Goal: Complete application form: Complete application form

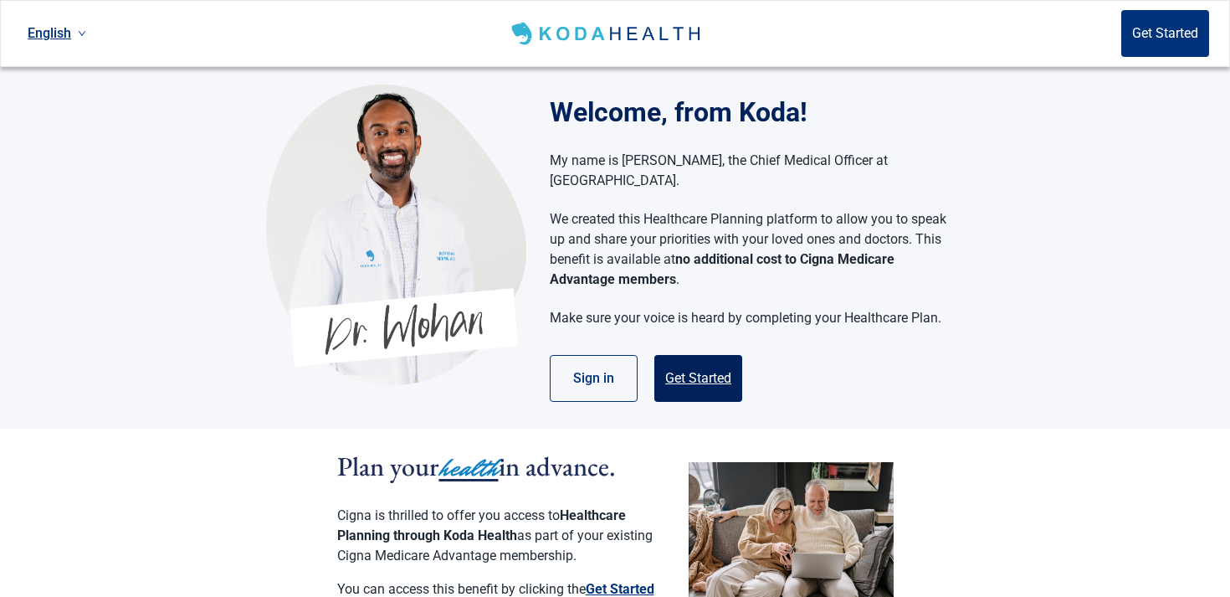
click at [693, 373] on button "Get Started" at bounding box center [699, 378] width 88 height 47
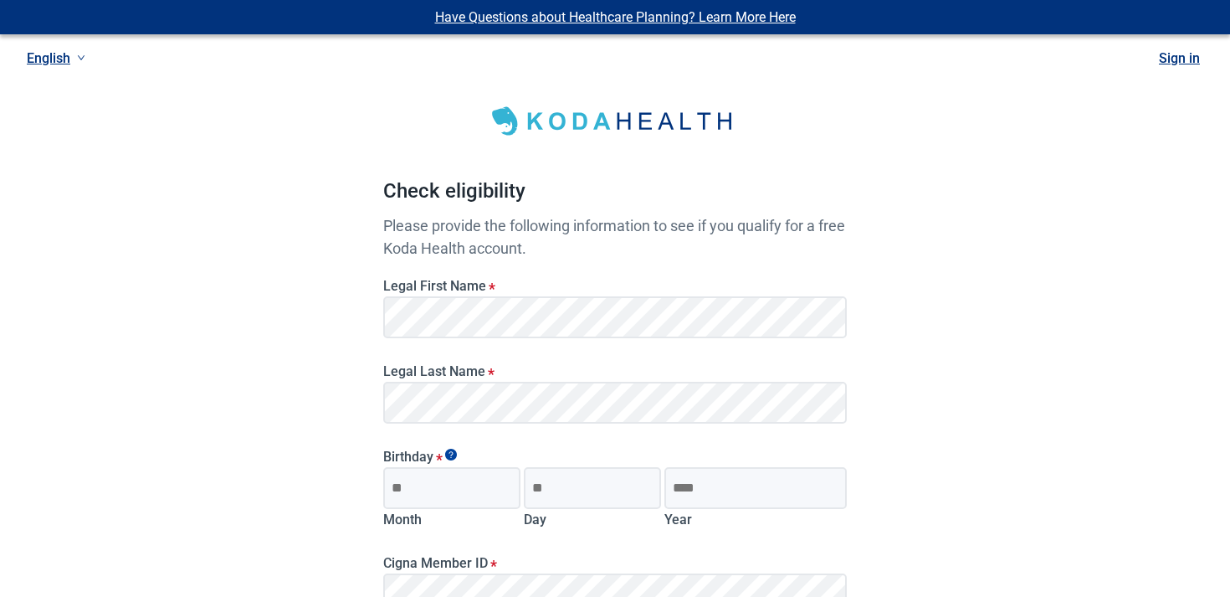
click at [447, 341] on div "Legal First Name *" at bounding box center [615, 301] width 477 height 85
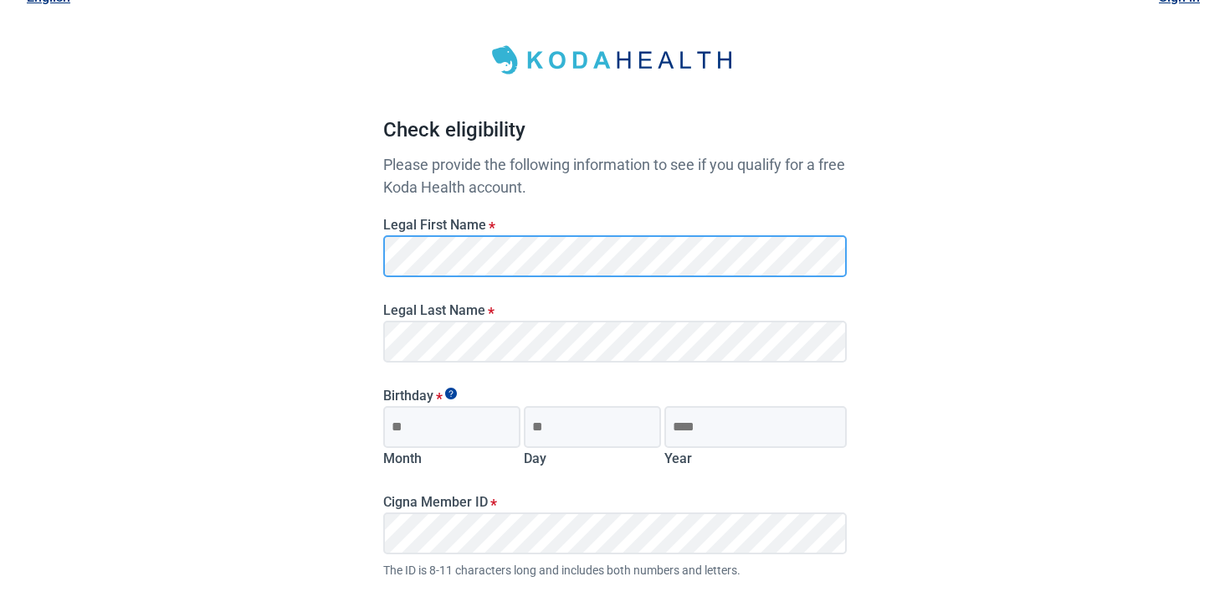
scroll to position [249, 0]
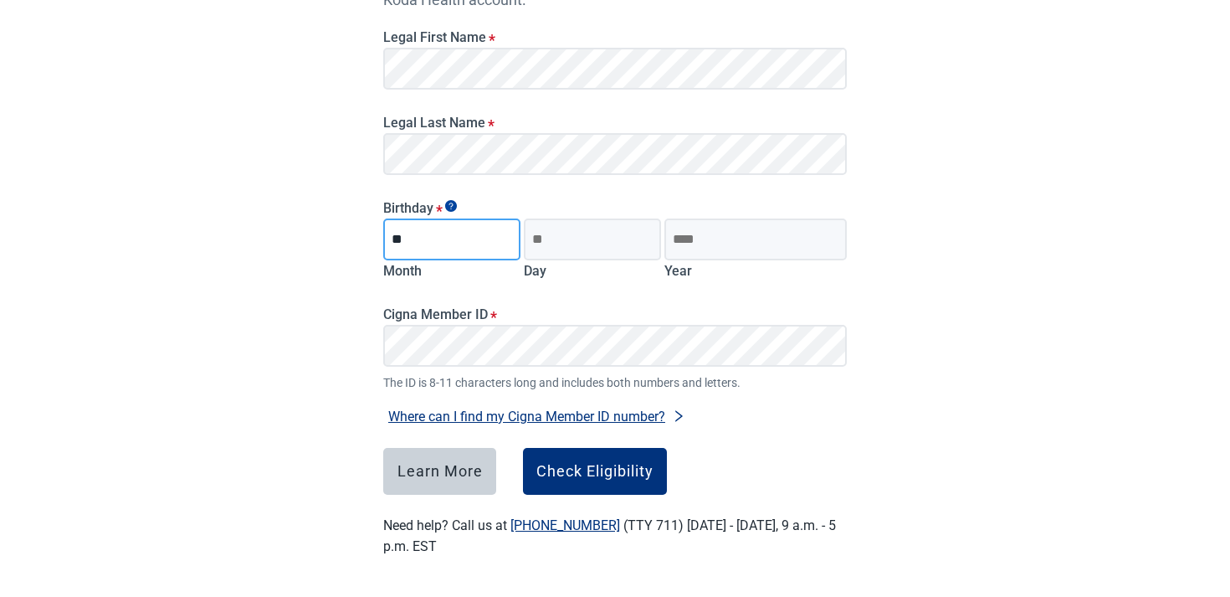
type input "**"
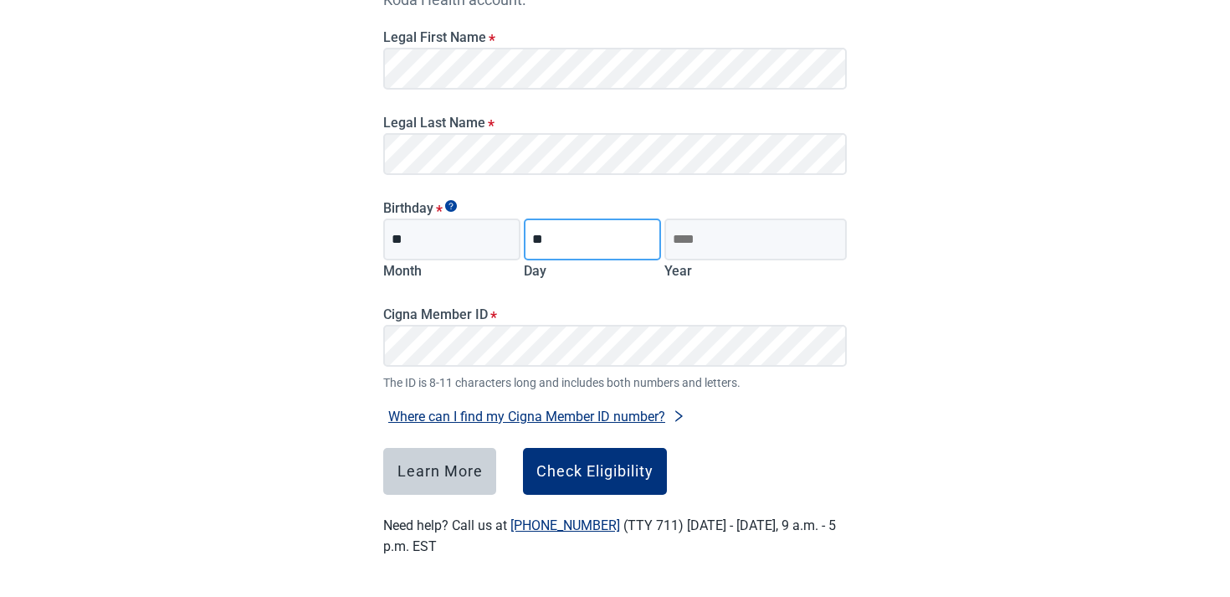
type input "**"
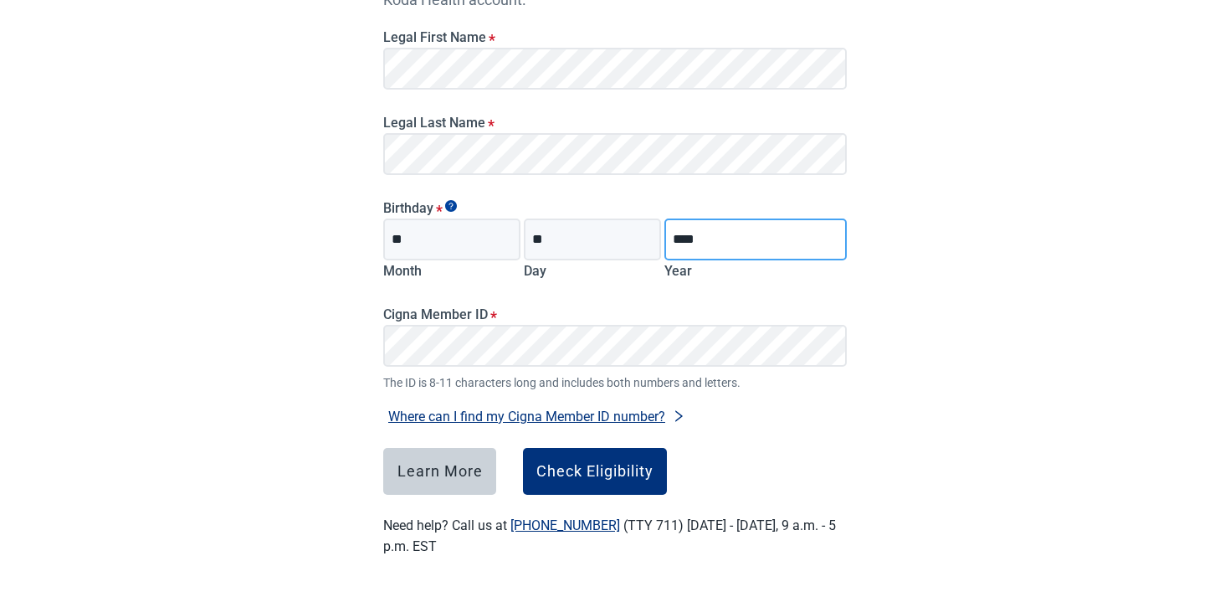
type input "****"
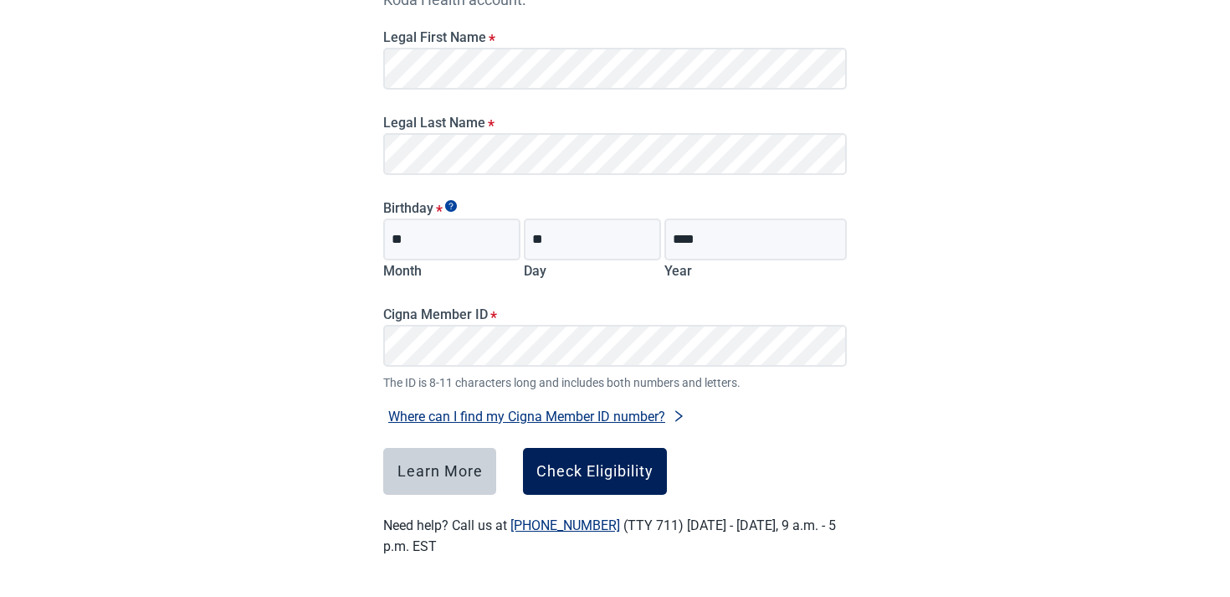
click at [634, 476] on div "Check Eligibility" at bounding box center [595, 471] width 117 height 17
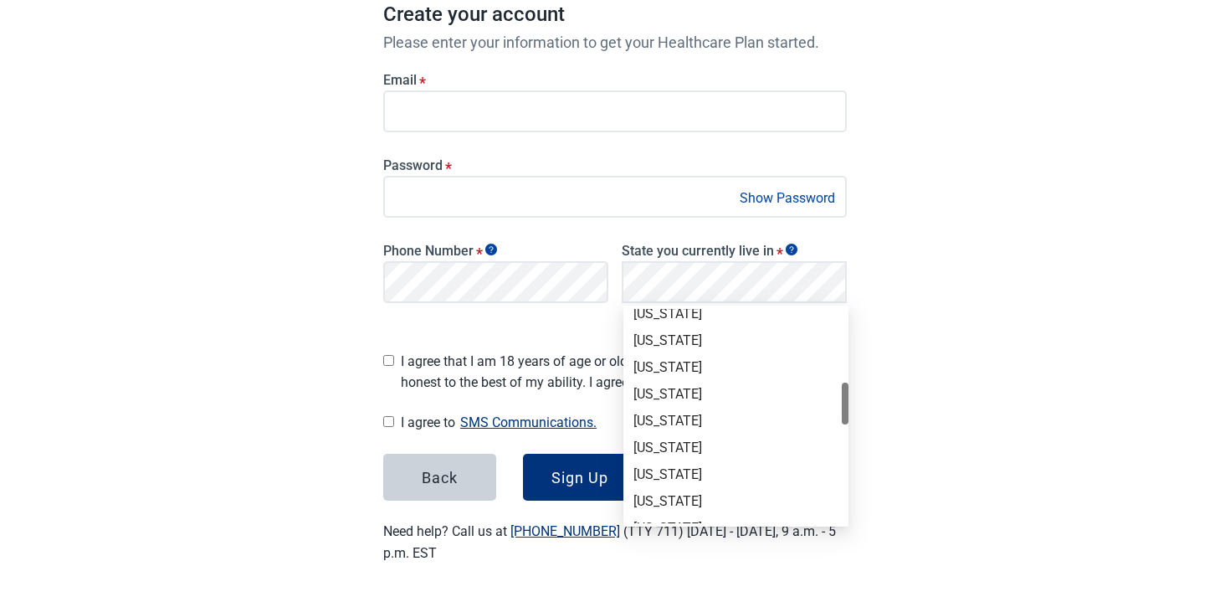
scroll to position [453, 0]
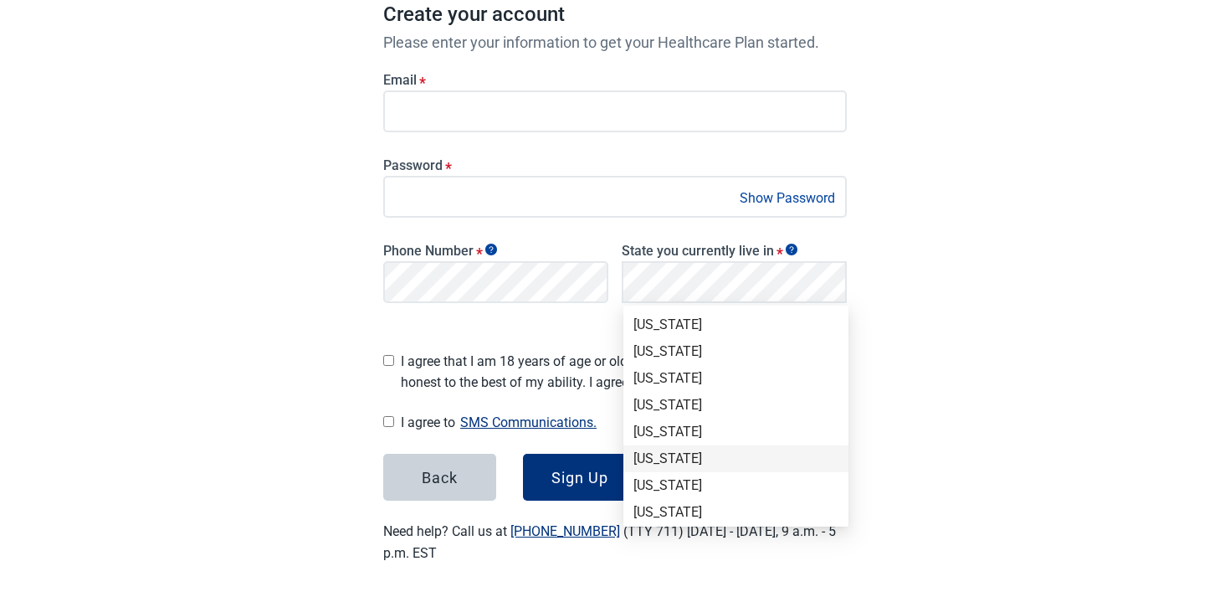
click at [673, 454] on div "[US_STATE]" at bounding box center [736, 458] width 205 height 18
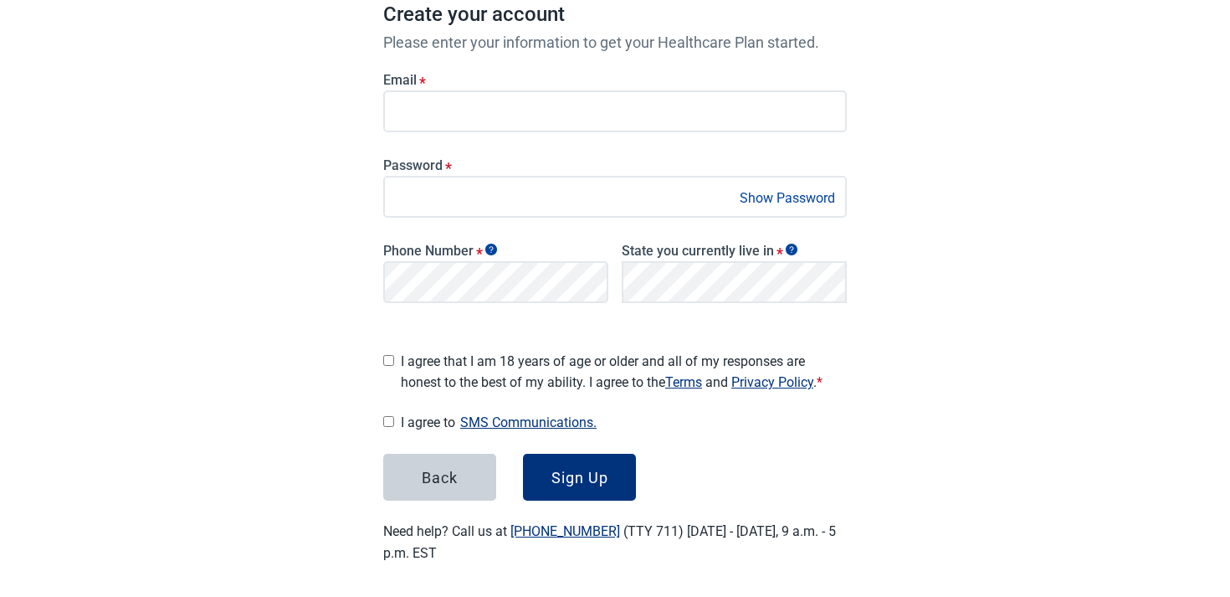
click at [512, 354] on span "I agree that I am 18 years of age or older and all of my responses are honest t…" at bounding box center [624, 372] width 446 height 42
click at [554, 469] on div "Sign Up" at bounding box center [580, 477] width 57 height 17
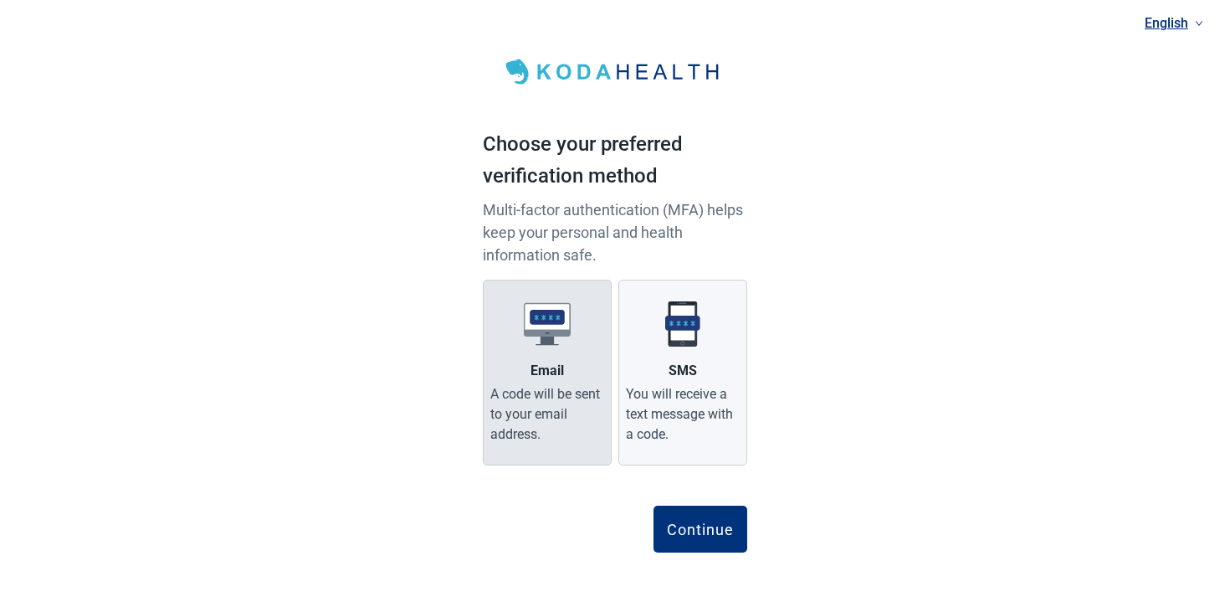
click at [558, 351] on label "Email A code will be sent to your email address." at bounding box center [547, 373] width 129 height 186
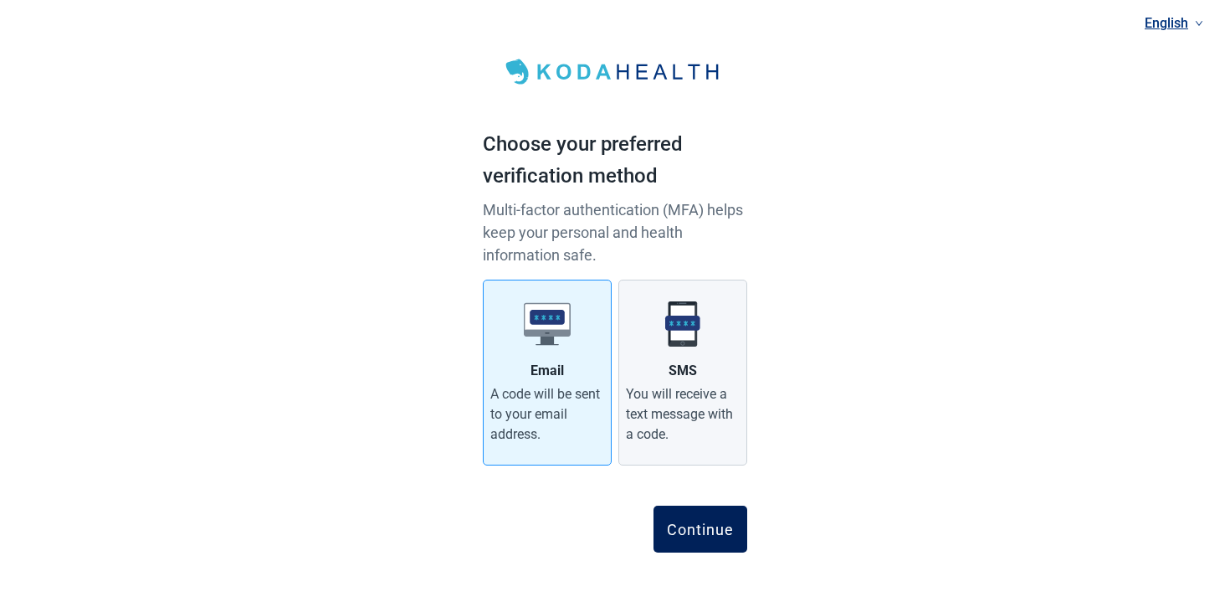
click at [671, 516] on button "Continue" at bounding box center [701, 529] width 94 height 47
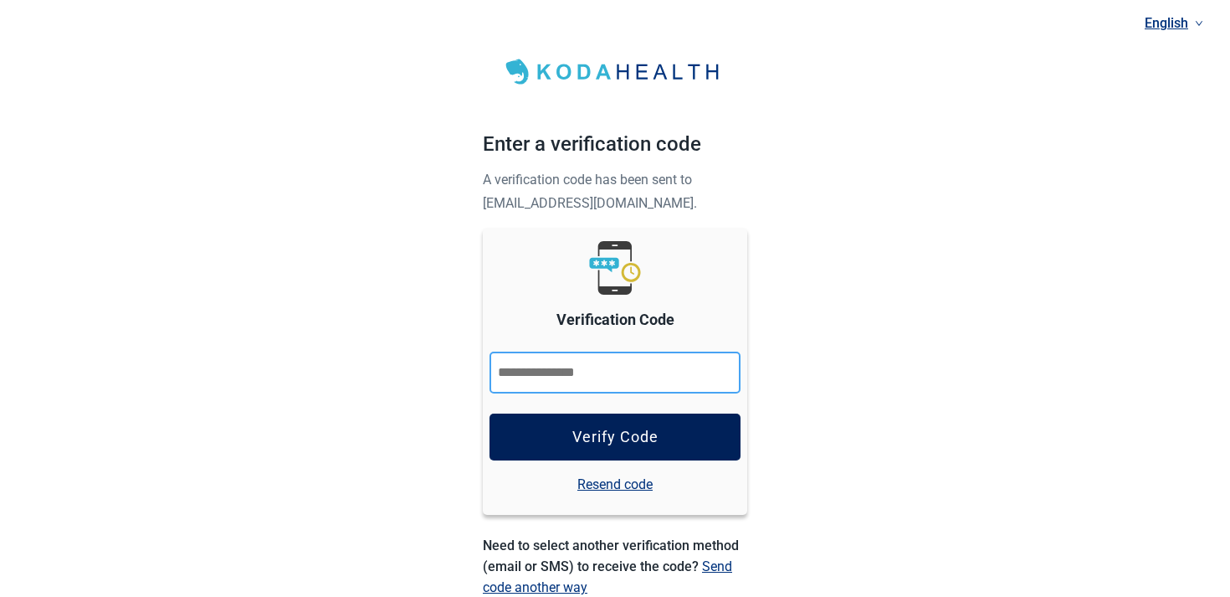
paste input "******"
type input "******"
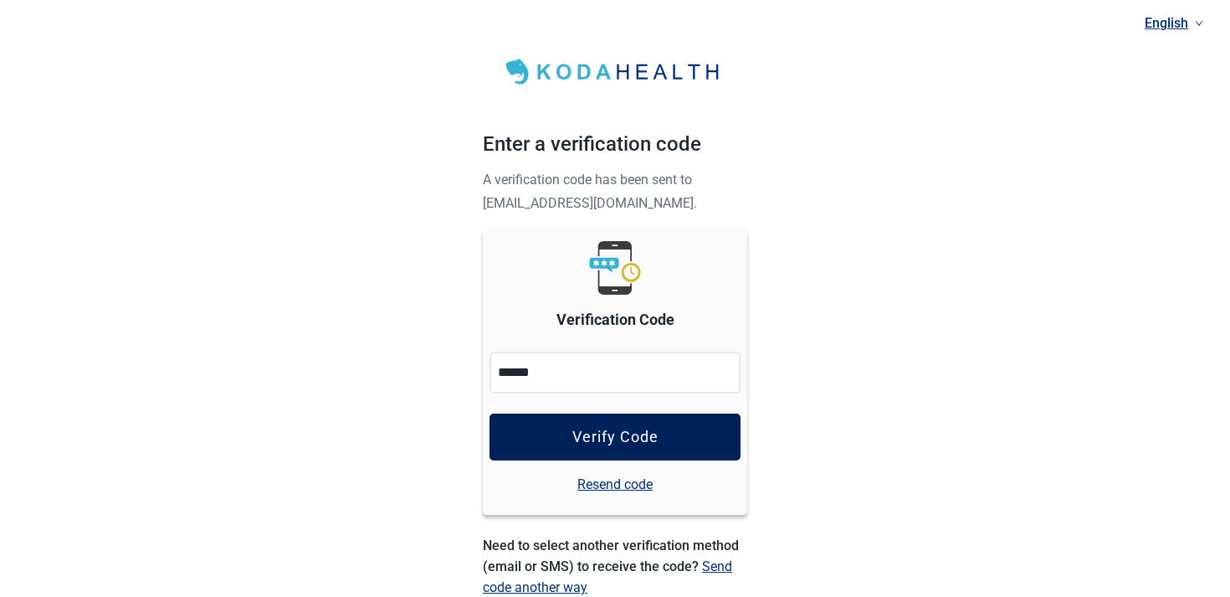
click at [541, 442] on button "Verify Code" at bounding box center [615, 436] width 251 height 47
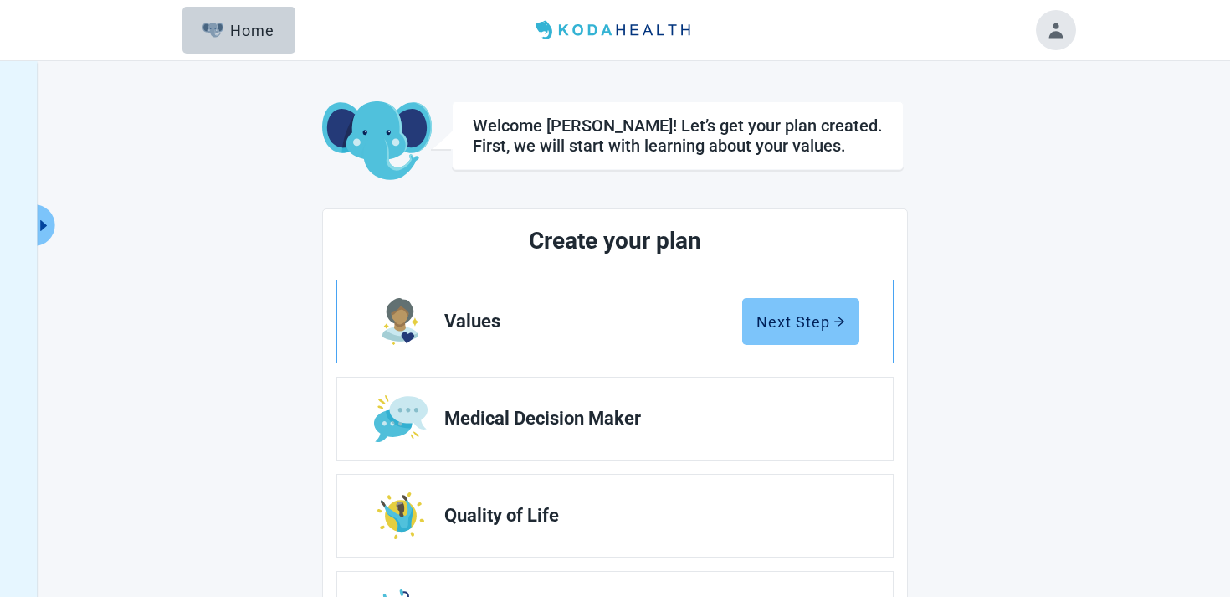
click at [775, 332] on button "Next Step" at bounding box center [800, 321] width 117 height 47
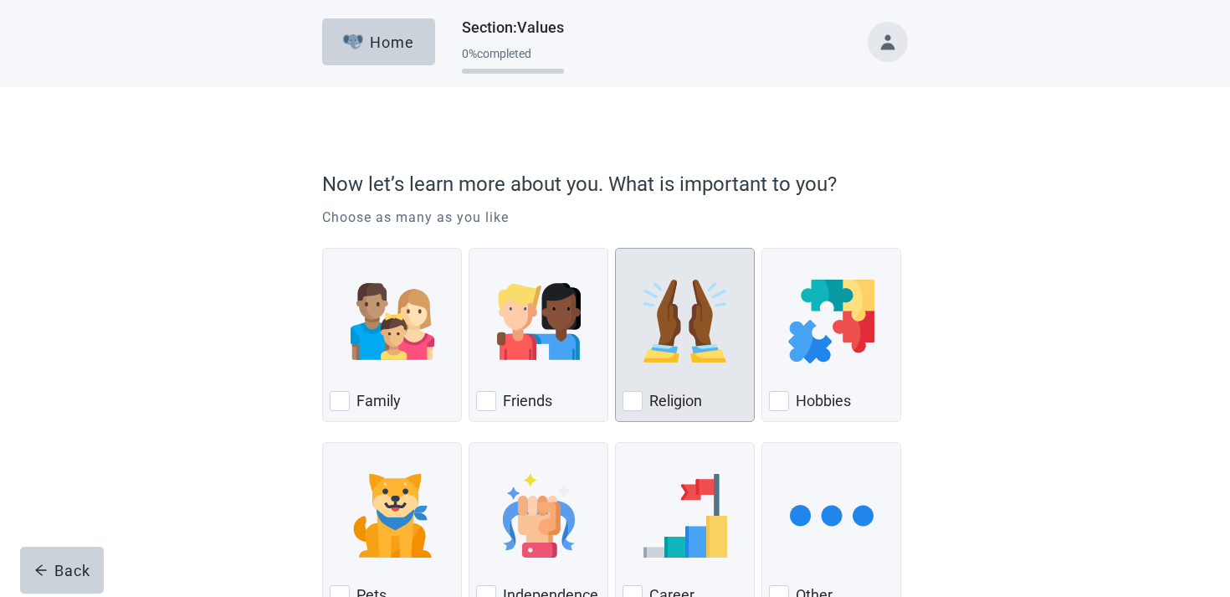
click at [623, 353] on div "Religion, checkbox, not checked" at bounding box center [685, 321] width 125 height 132
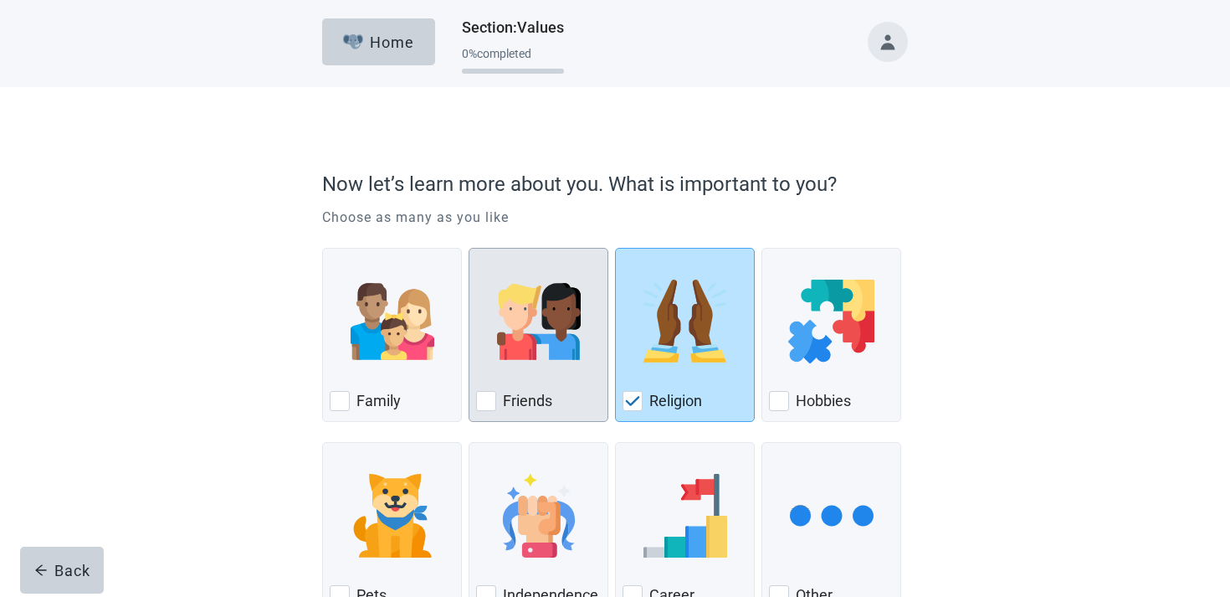
click at [565, 352] on img "Friends, checkbox, not checked" at bounding box center [539, 322] width 84 height 84
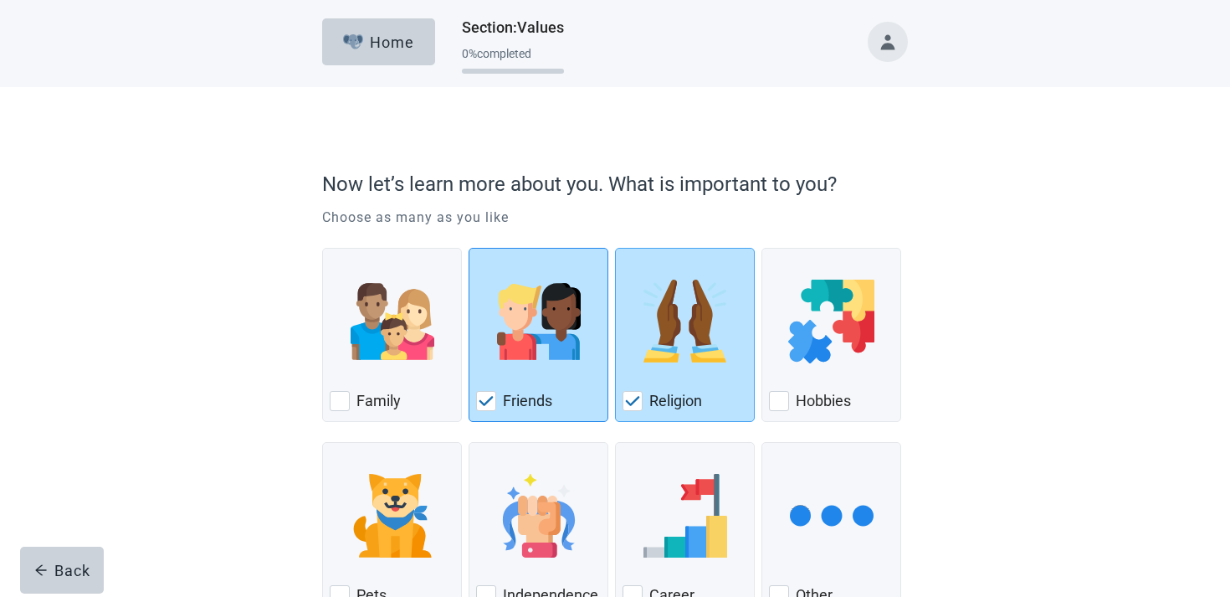
scroll to position [123, 0]
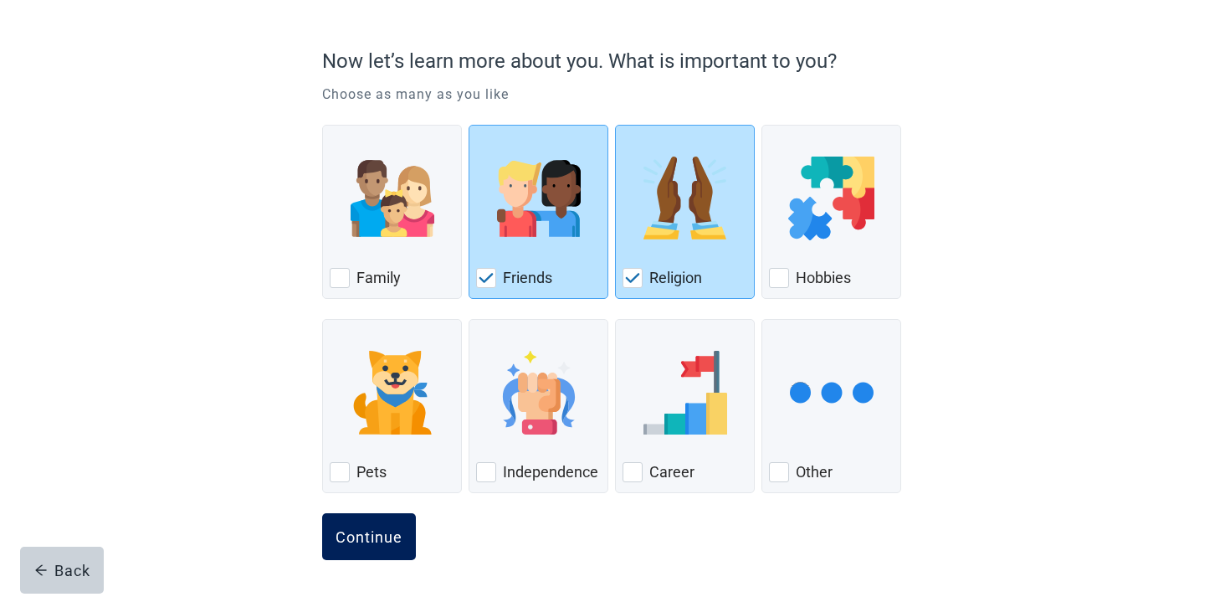
click at [396, 543] on div "Continue" at bounding box center [369, 536] width 67 height 17
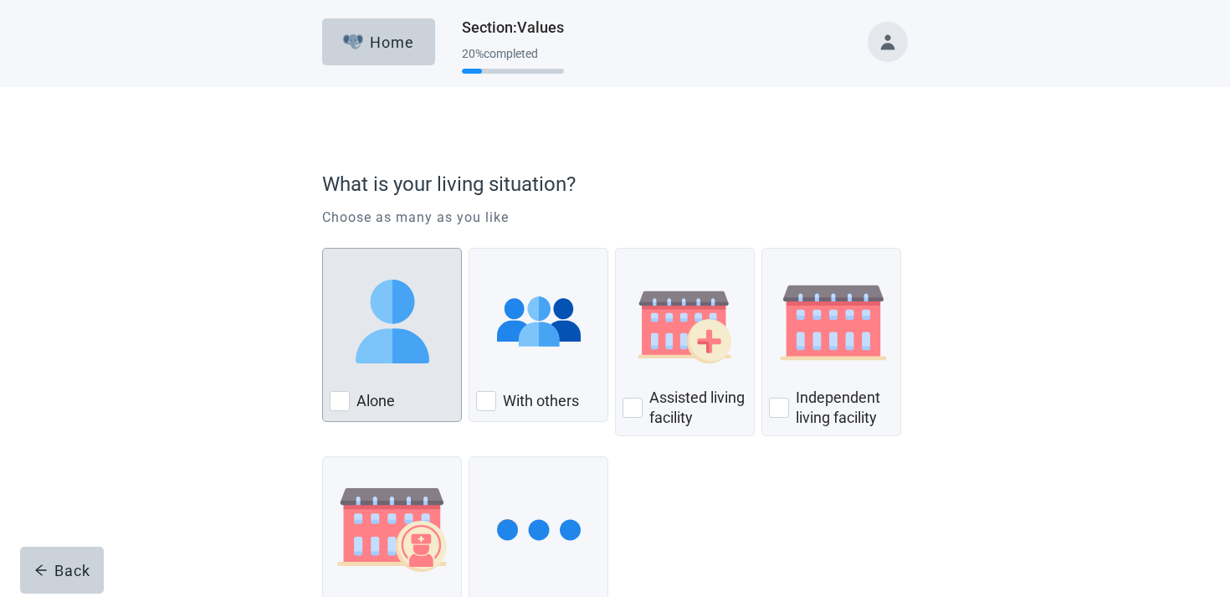
click at [419, 388] on div "Alone, checkbox, not checked" at bounding box center [392, 321] width 125 height 132
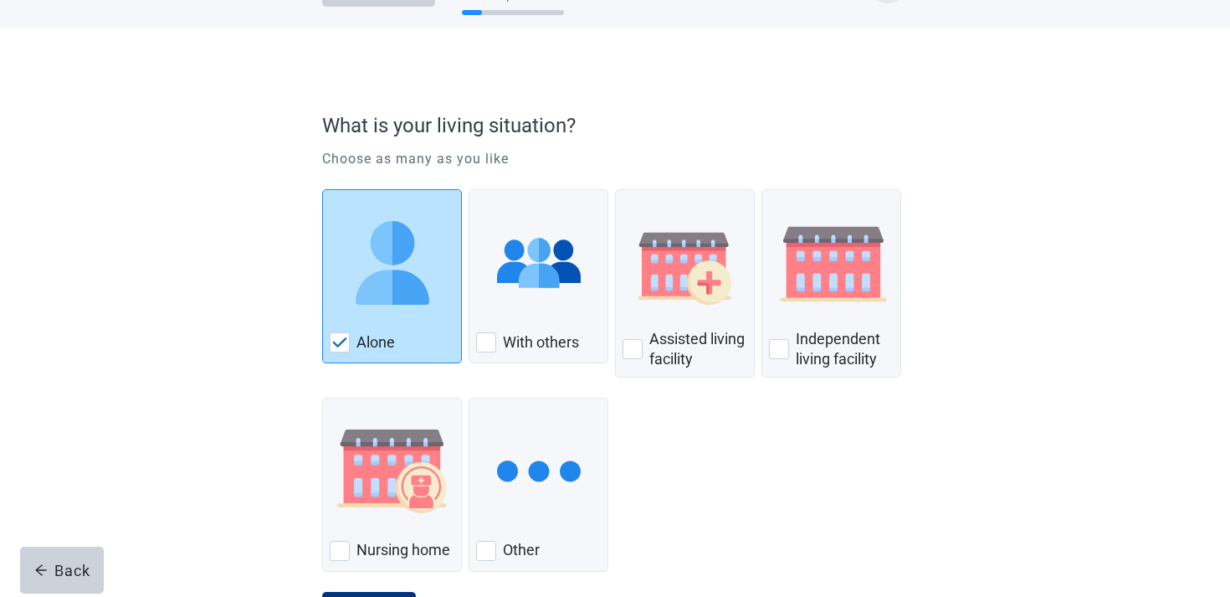
scroll to position [136, 0]
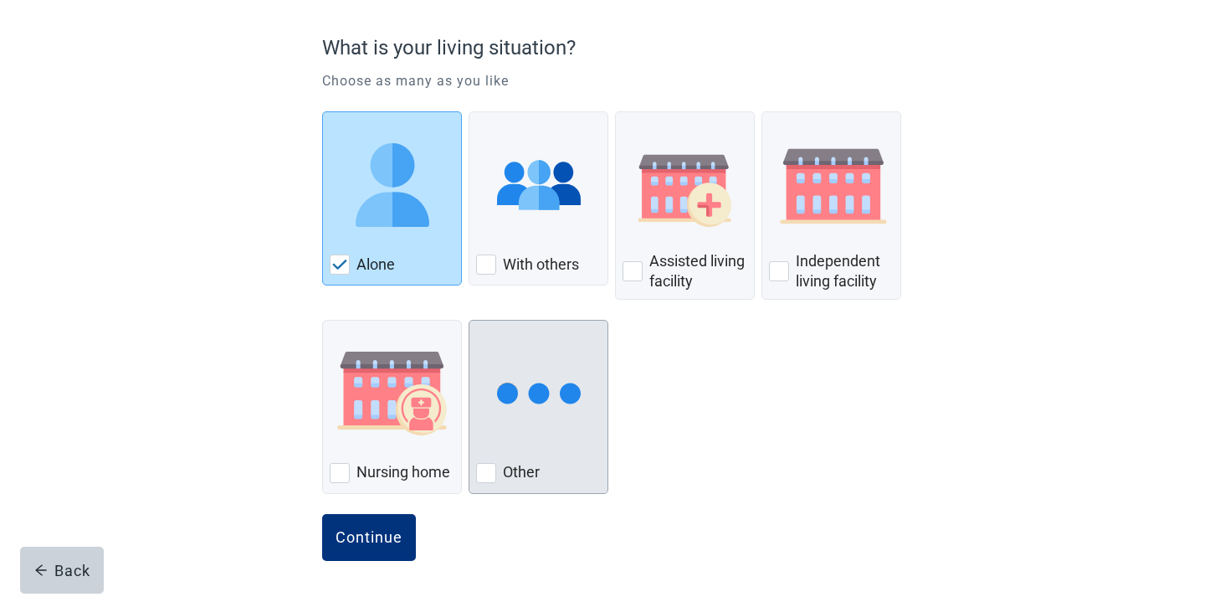
click at [565, 454] on div "Other, checkbox, not checked" at bounding box center [538, 393] width 125 height 132
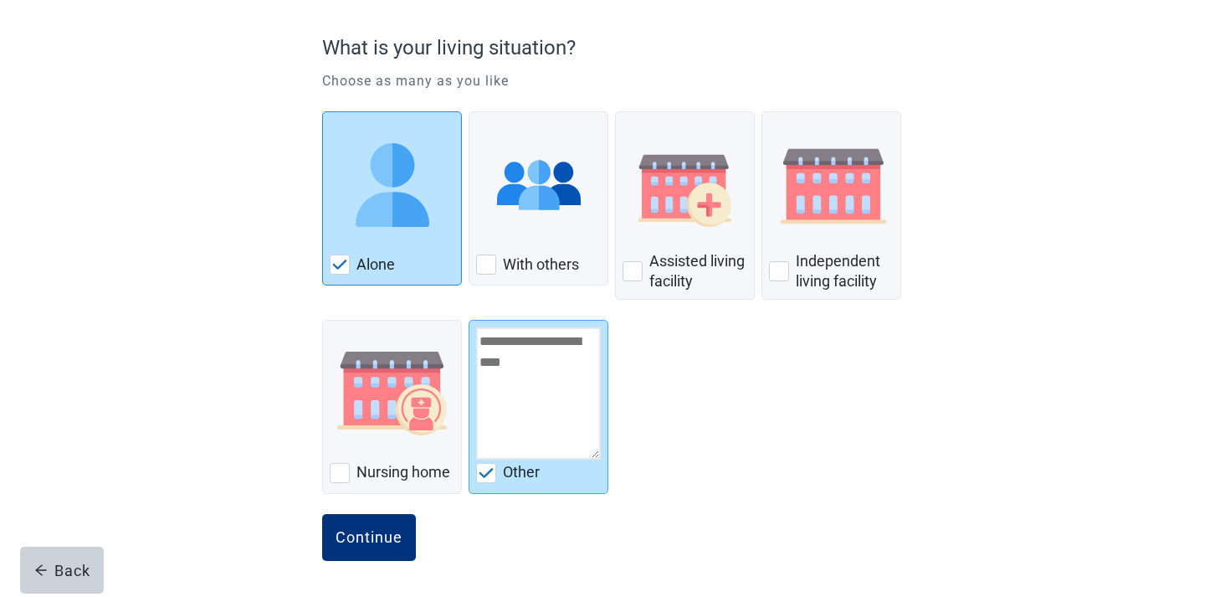
click at [413, 213] on img "Alone, checkbox, checked" at bounding box center [393, 185] width 84 height 84
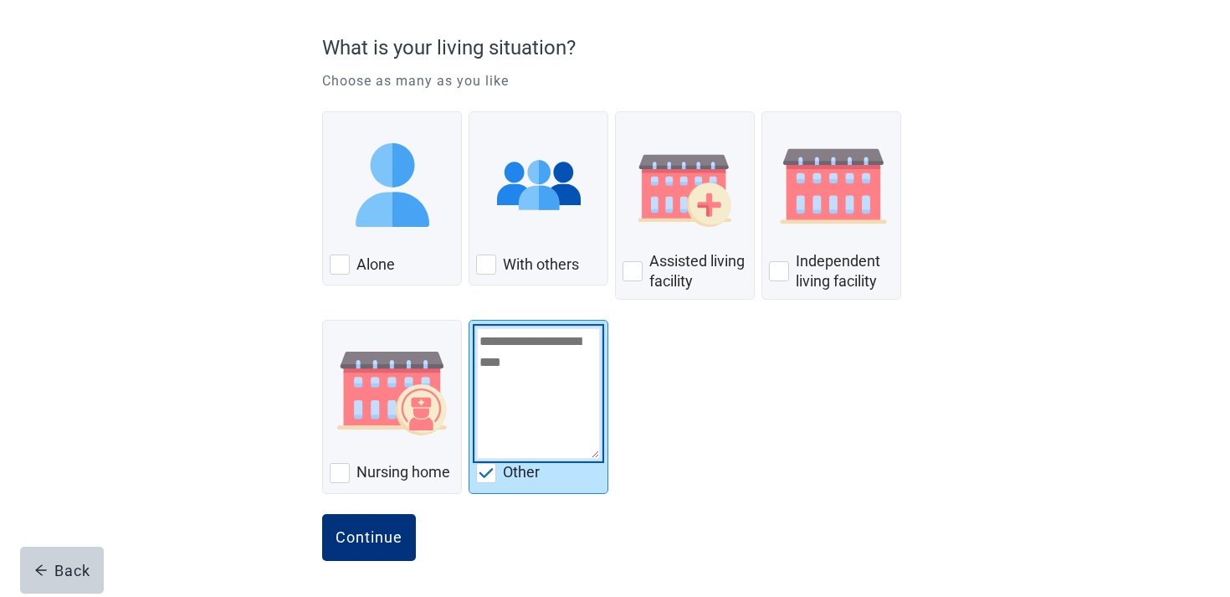
click at [494, 351] on textarea "Other" at bounding box center [538, 393] width 125 height 132
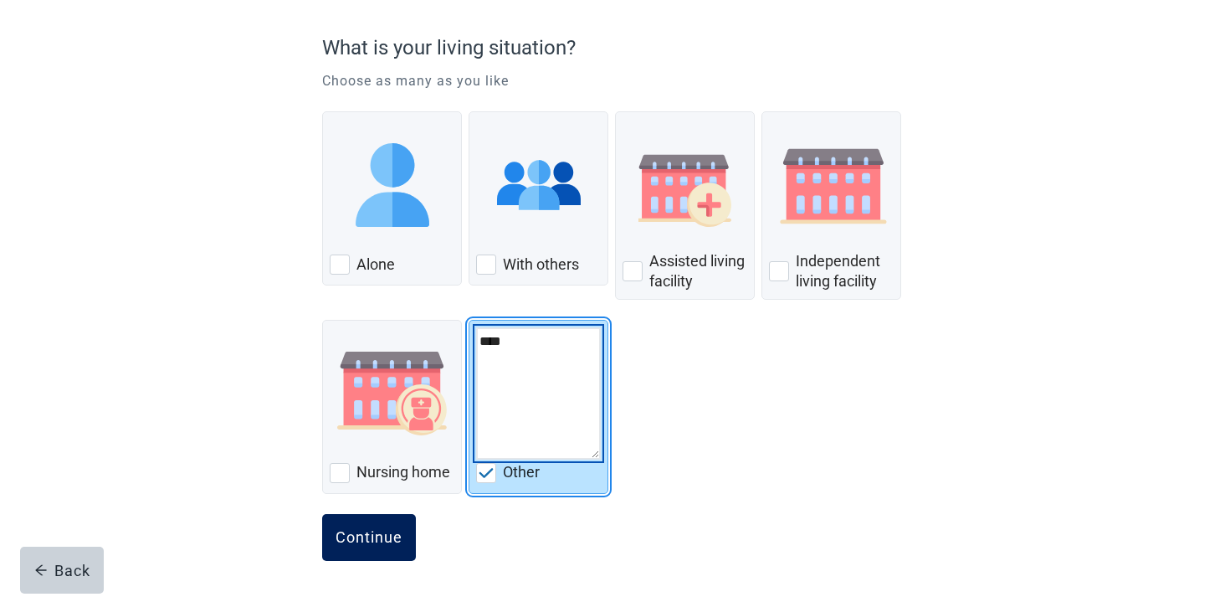
type textarea "****"
click at [406, 516] on button "Continue" at bounding box center [369, 537] width 94 height 47
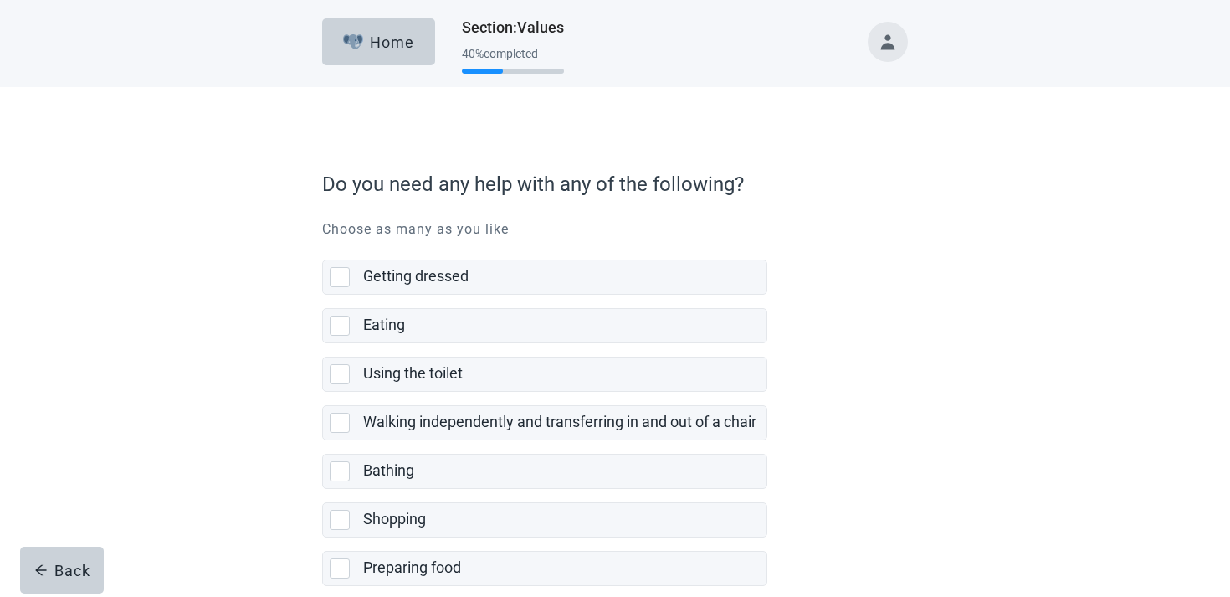
click at [406, 516] on label "Shopping" at bounding box center [394, 519] width 63 height 18
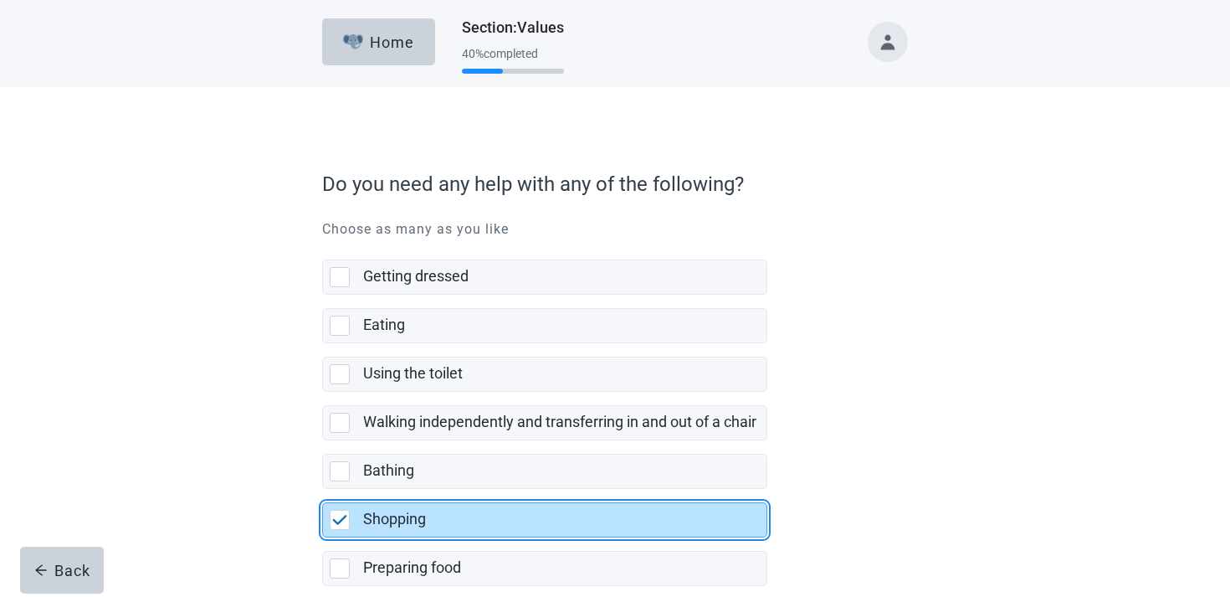
scroll to position [329, 0]
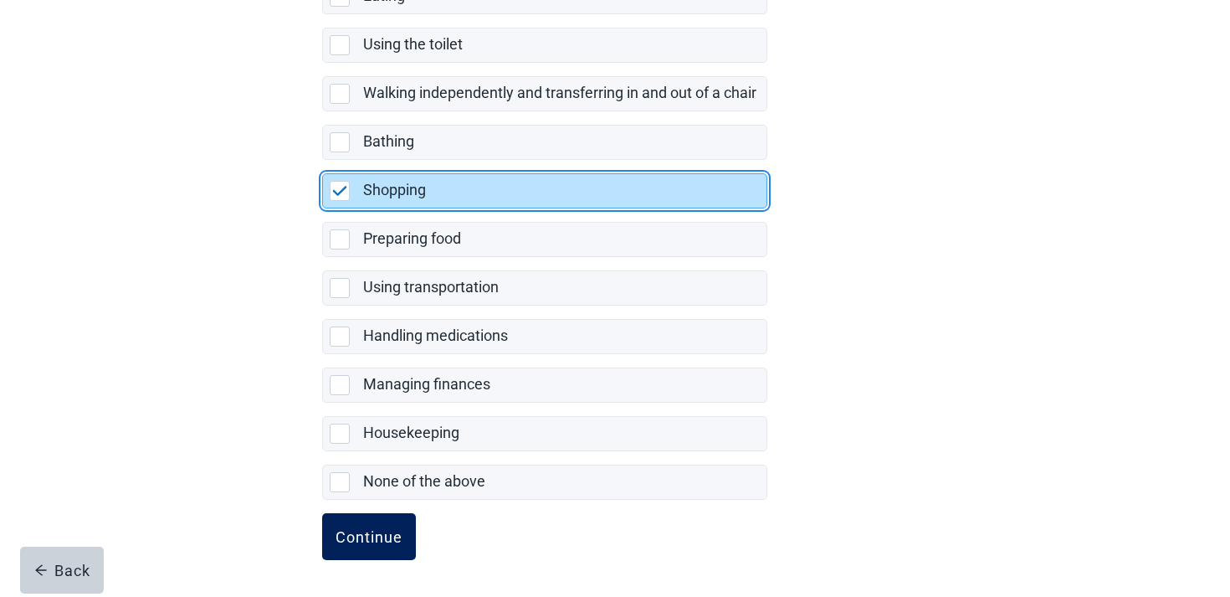
click at [374, 530] on div "Continue" at bounding box center [369, 536] width 67 height 17
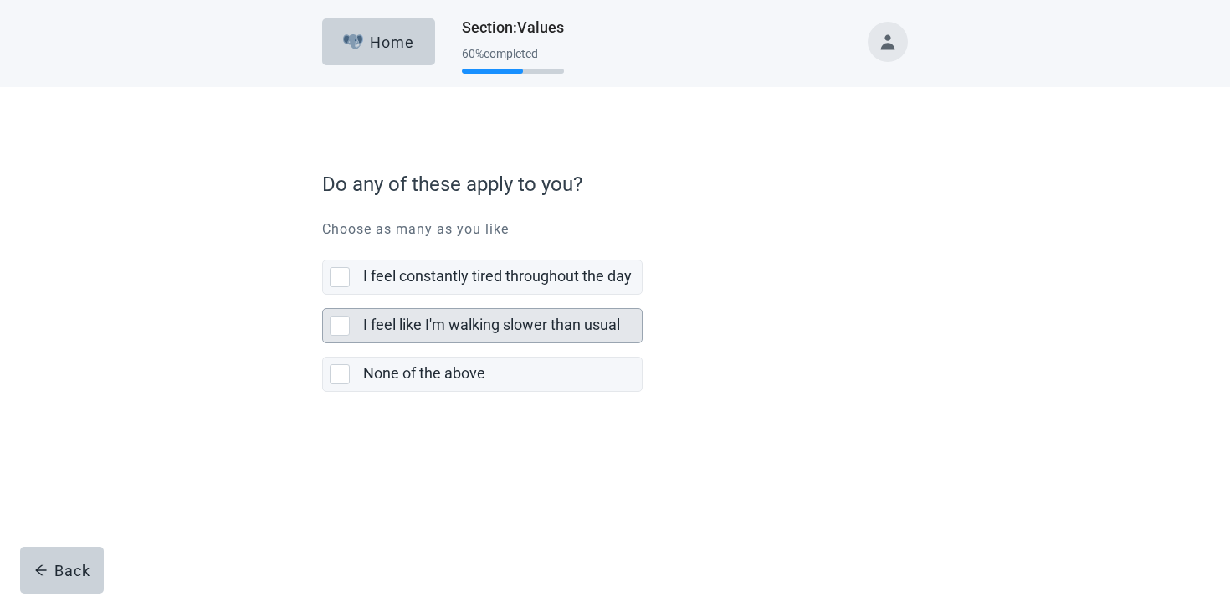
click at [415, 329] on label "I feel like I'm walking slower than usual" at bounding box center [491, 325] width 257 height 18
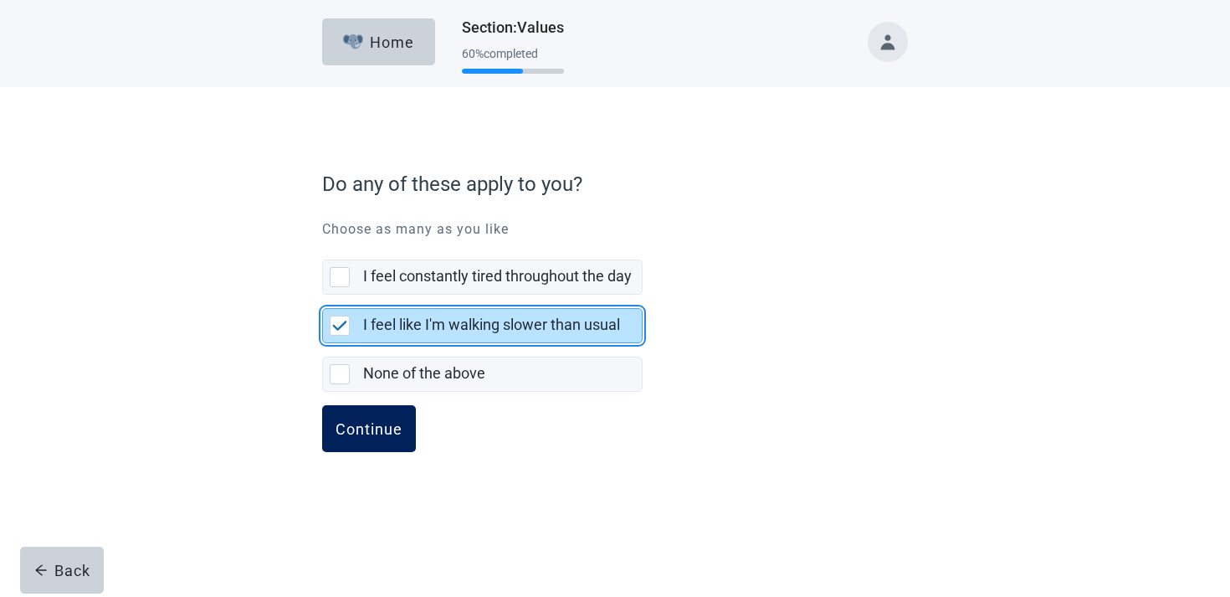
click at [348, 437] on div "Continue" at bounding box center [369, 428] width 67 height 17
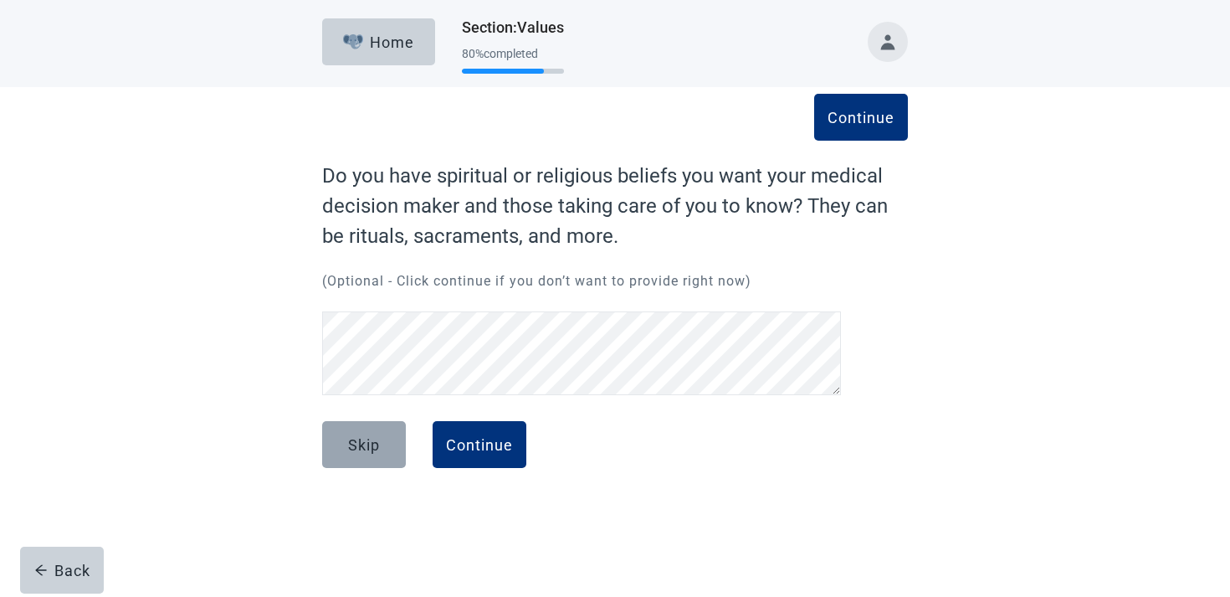
click at [362, 446] on div "Skip" at bounding box center [364, 444] width 32 height 17
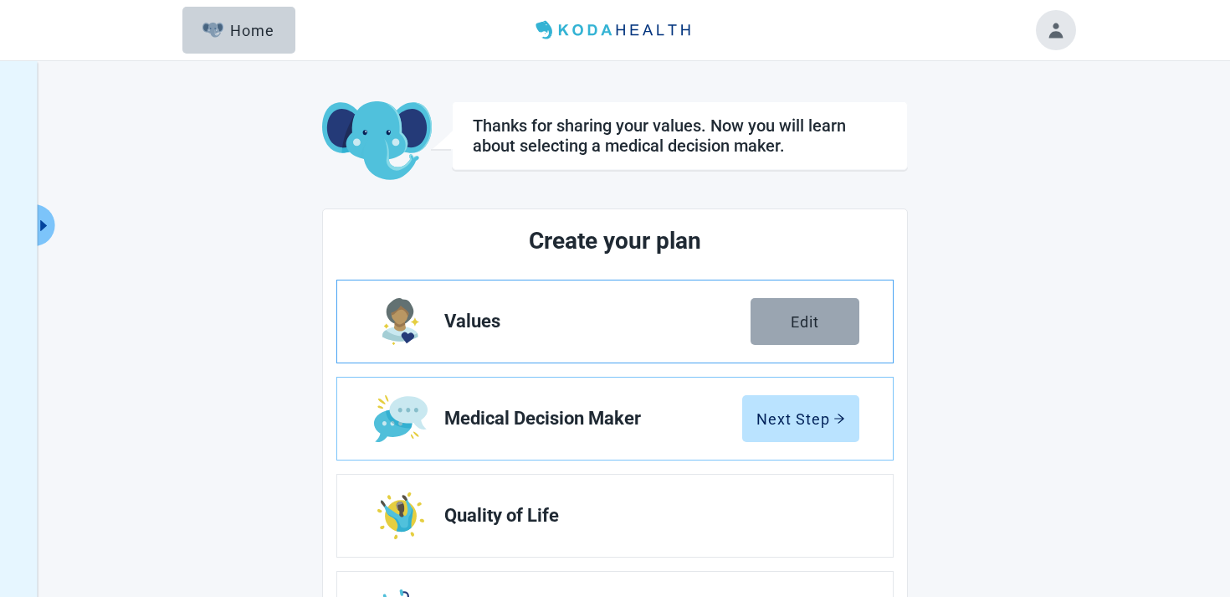
click at [858, 338] on button "Edit" at bounding box center [805, 321] width 109 height 47
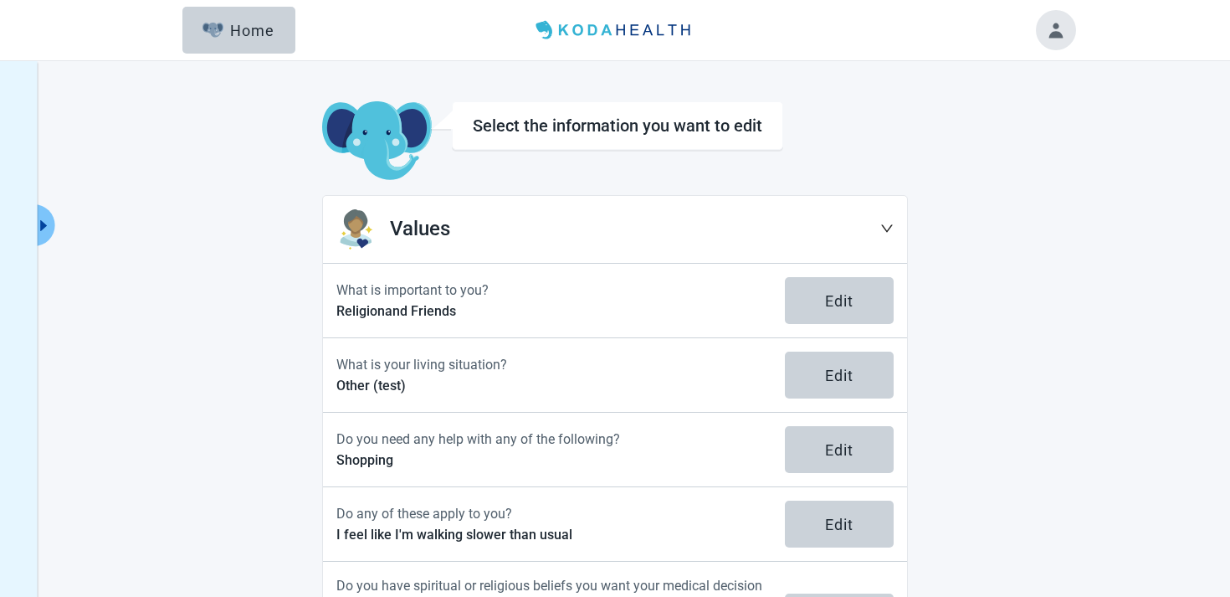
scroll to position [104, 0]
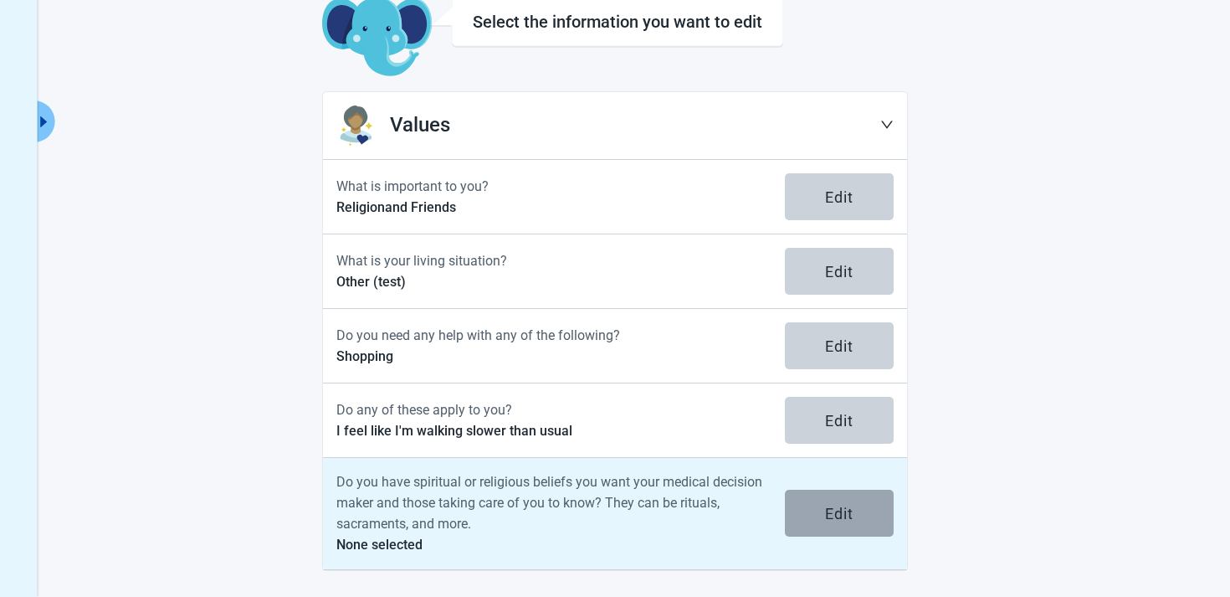
click at [828, 495] on button "Edit" at bounding box center [839, 513] width 109 height 47
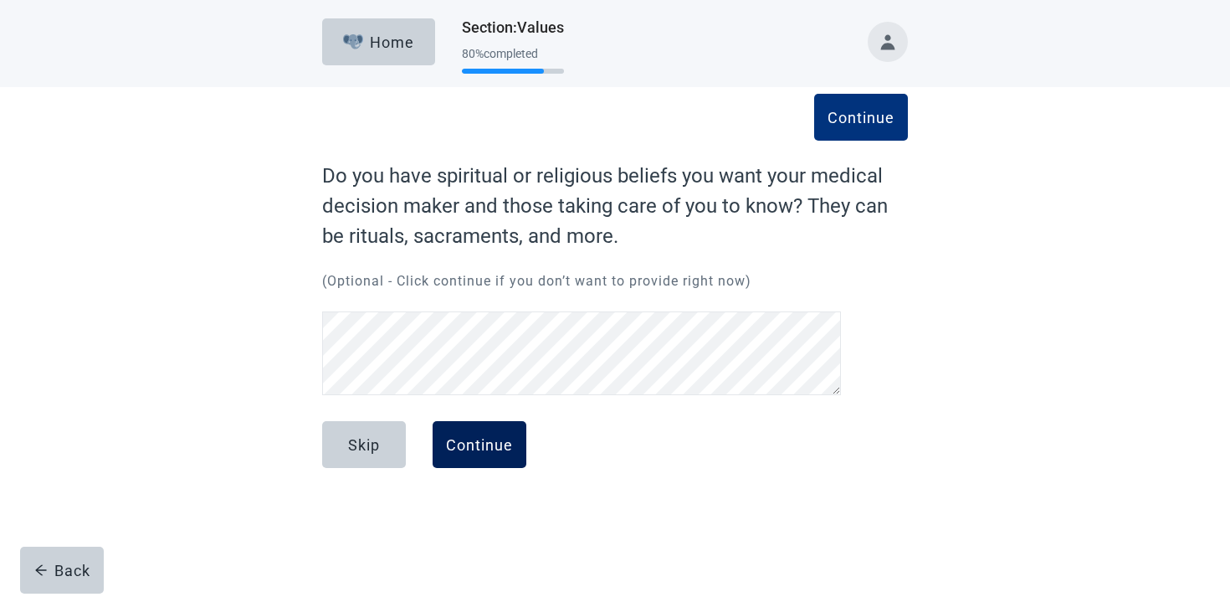
click at [506, 460] on button "Continue" at bounding box center [480, 444] width 94 height 47
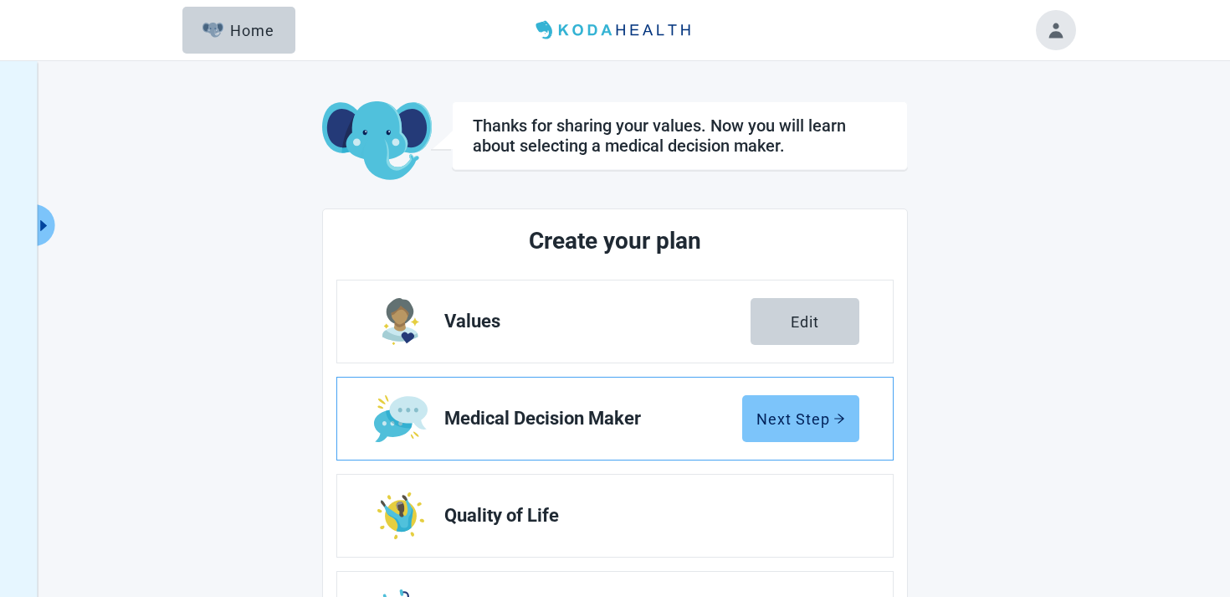
click at [808, 416] on div "Next Step" at bounding box center [801, 418] width 89 height 17
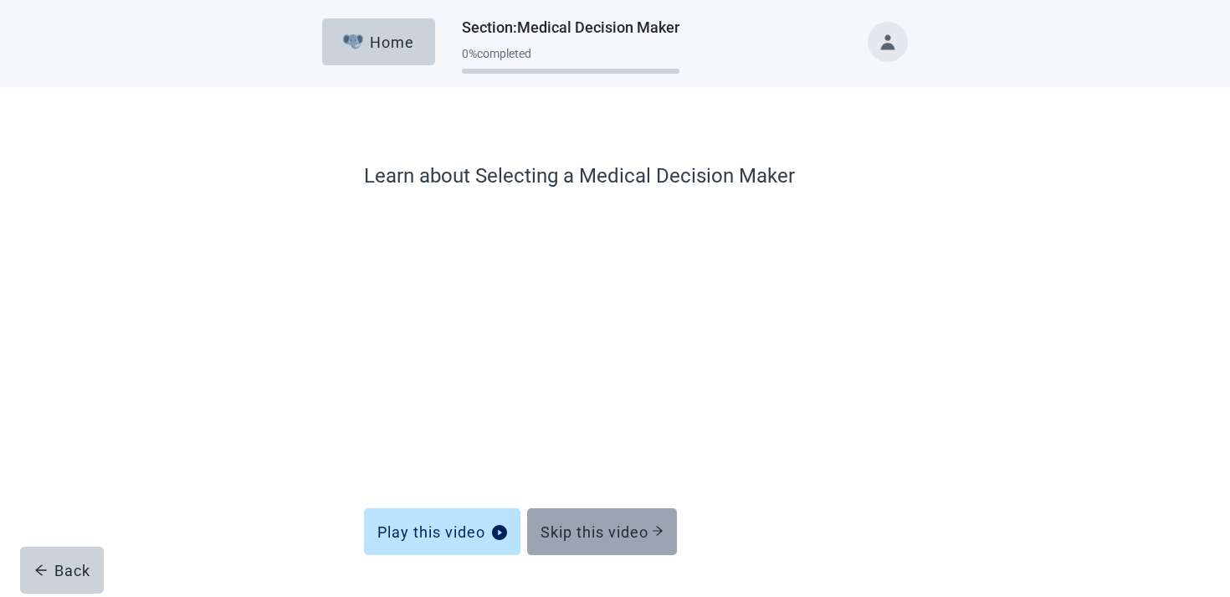
click at [611, 532] on div "Skip this video" at bounding box center [602, 531] width 123 height 17
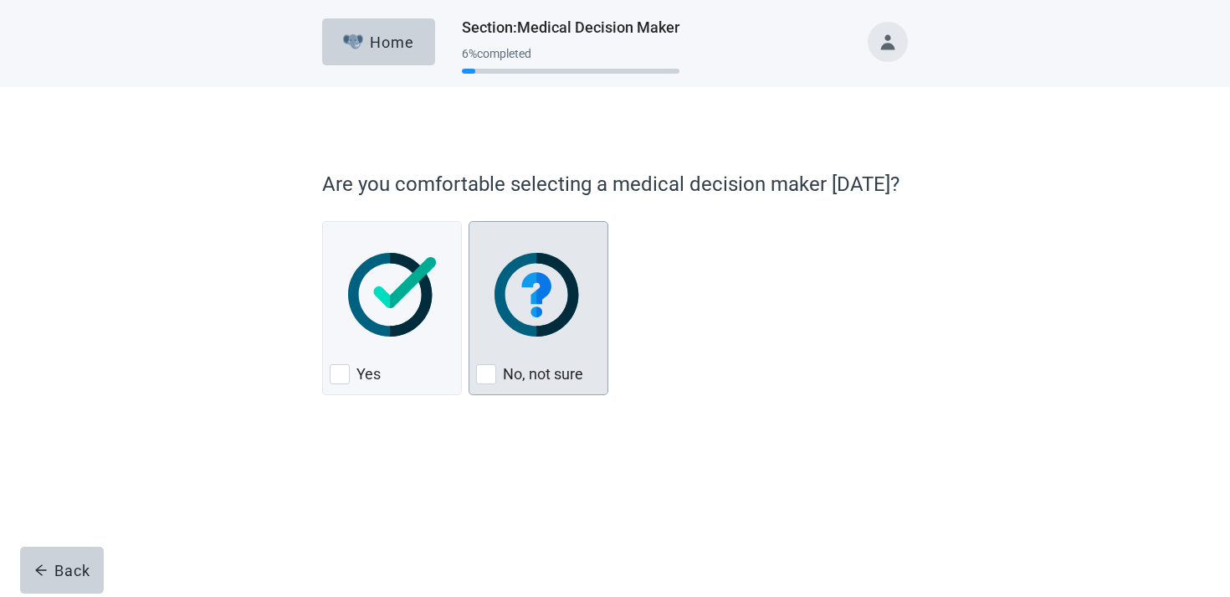
click at [543, 411] on form "Are you comfortable selecting a medical decision maker [DATE]? Yes No, not sure…" at bounding box center [615, 330] width 586 height 338
click at [532, 333] on img "No, not sure, checkbox, not checked" at bounding box center [539, 295] width 88 height 84
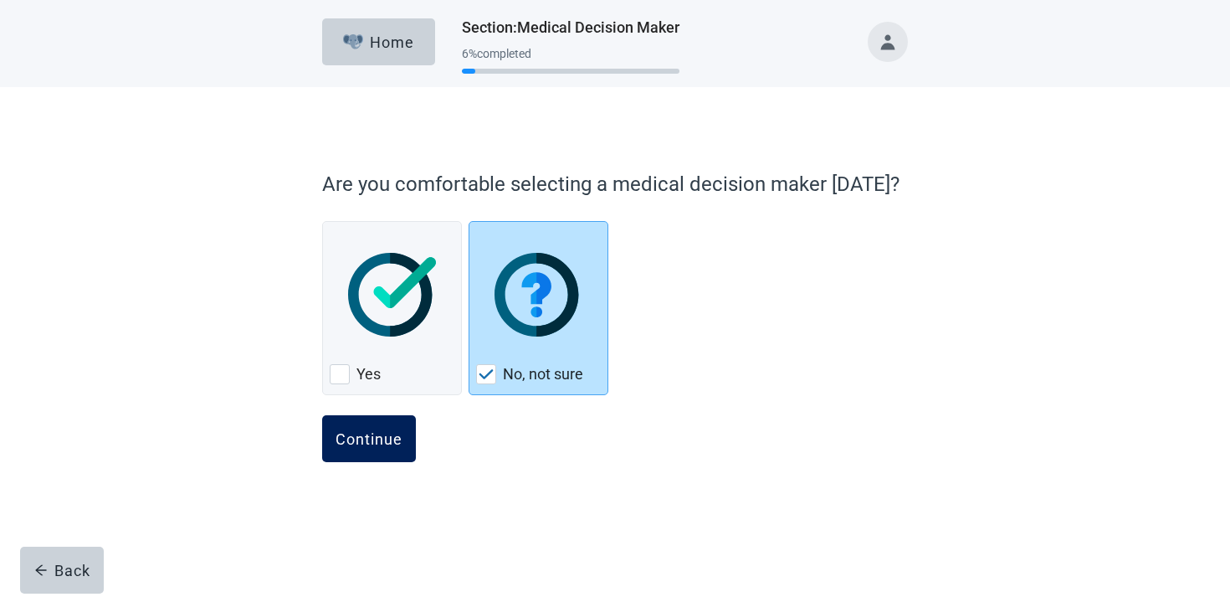
click at [388, 439] on div "Continue" at bounding box center [369, 438] width 67 height 17
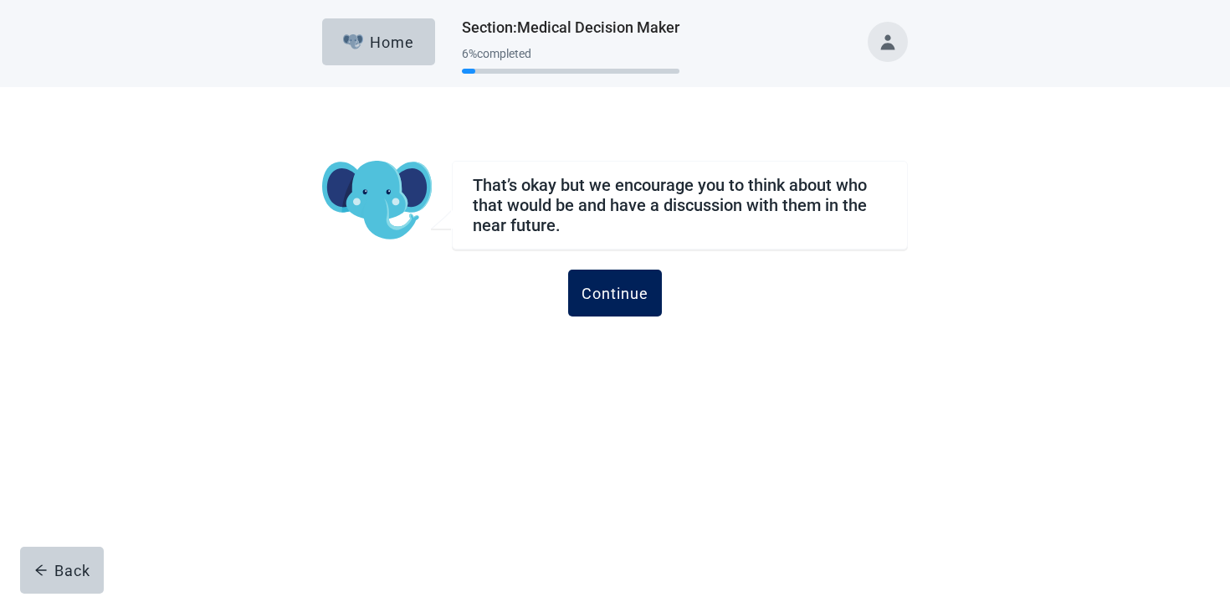
click at [618, 293] on div "Continue" at bounding box center [615, 293] width 67 height 17
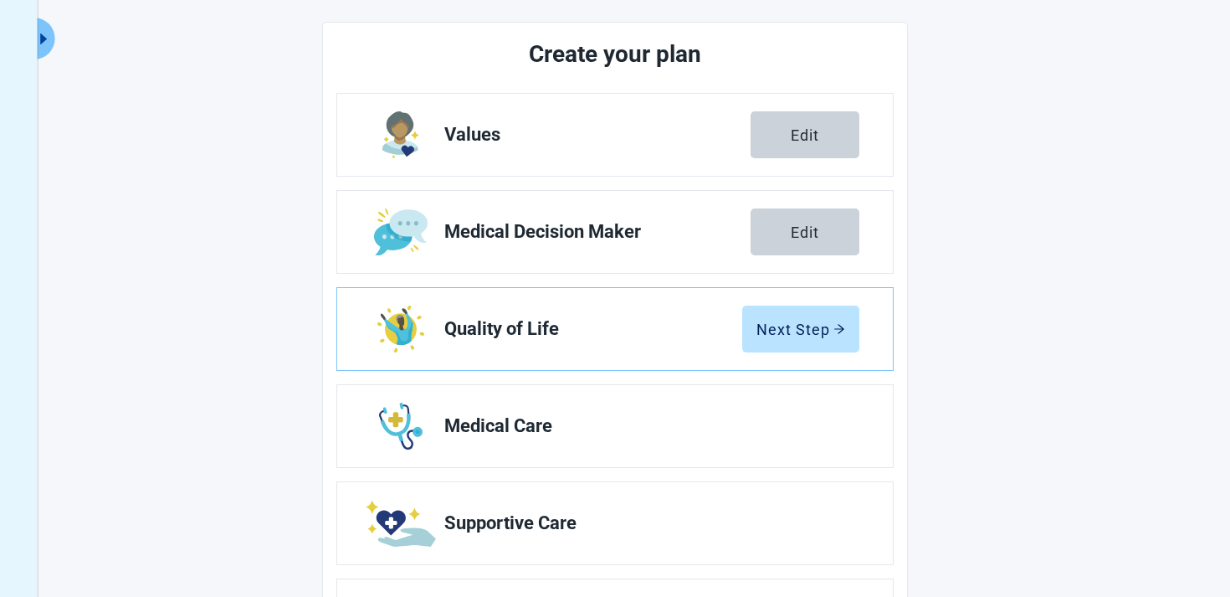
scroll to position [293, 0]
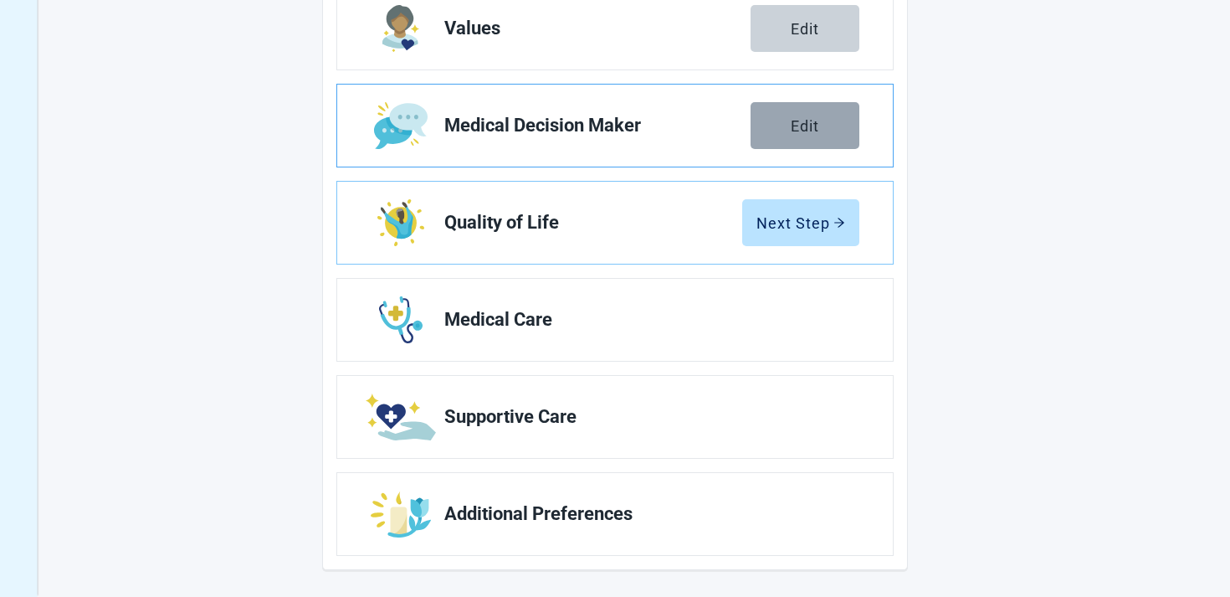
click at [791, 128] on div "Edit" at bounding box center [805, 125] width 28 height 17
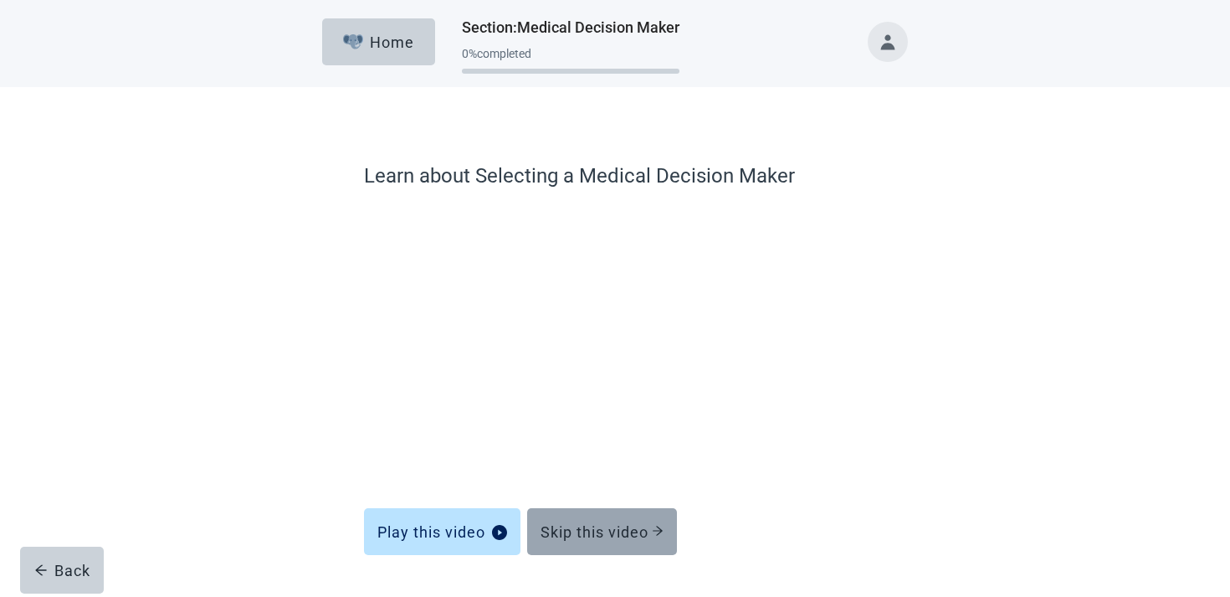
click at [583, 532] on div "Skip this video" at bounding box center [602, 531] width 123 height 17
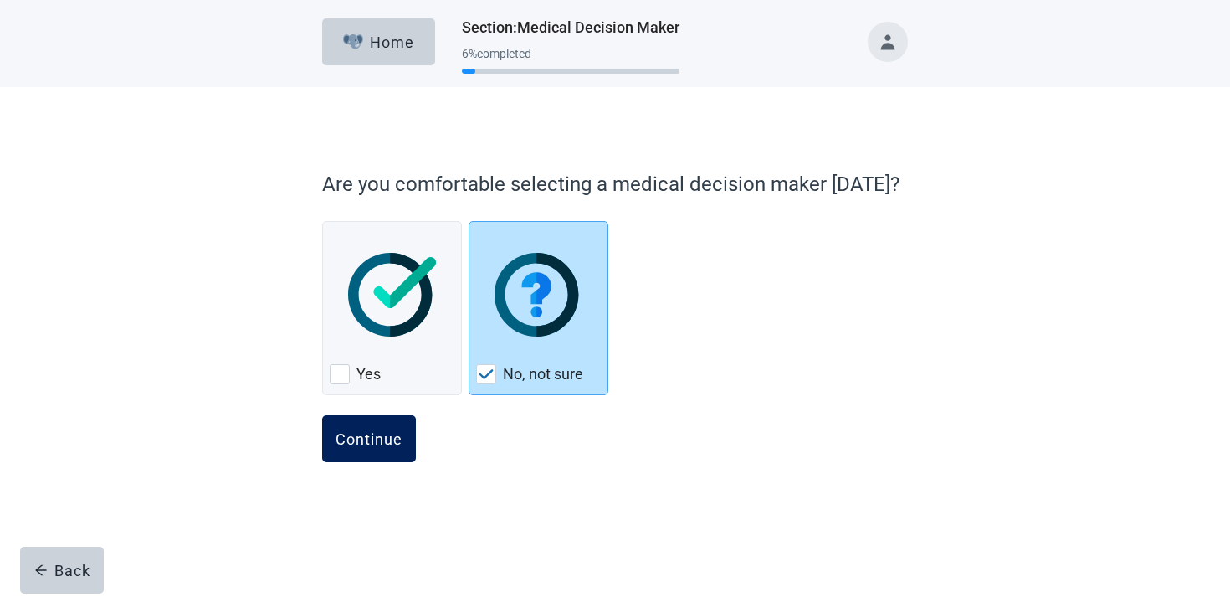
click at [363, 437] on div "Continue" at bounding box center [369, 438] width 67 height 17
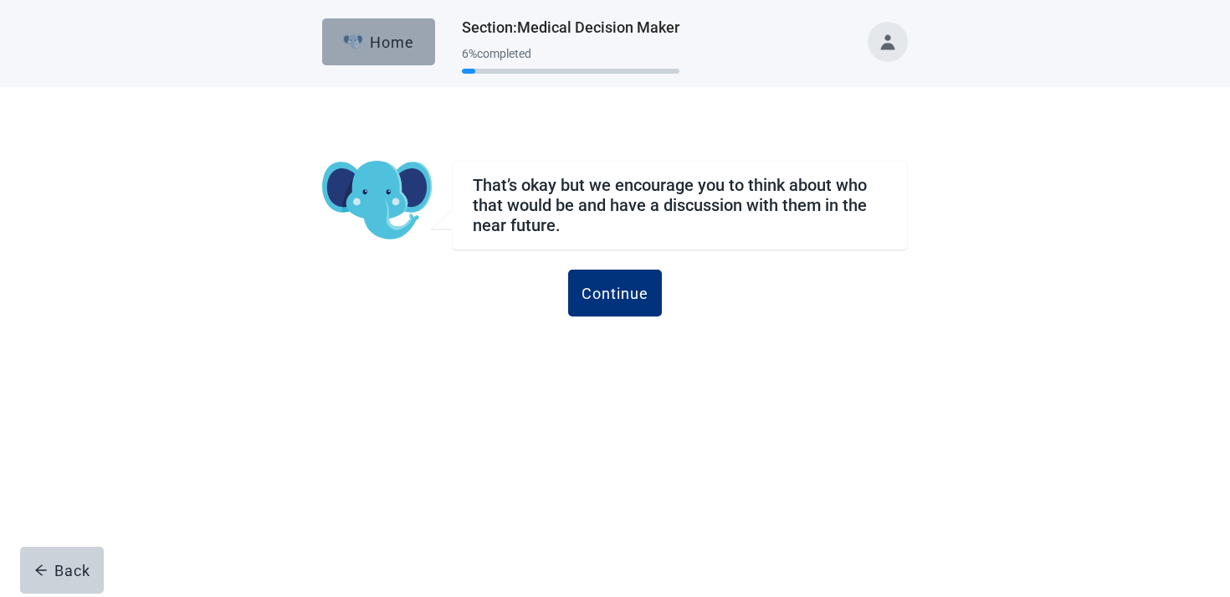
click at [420, 54] on button "Home" at bounding box center [378, 41] width 113 height 47
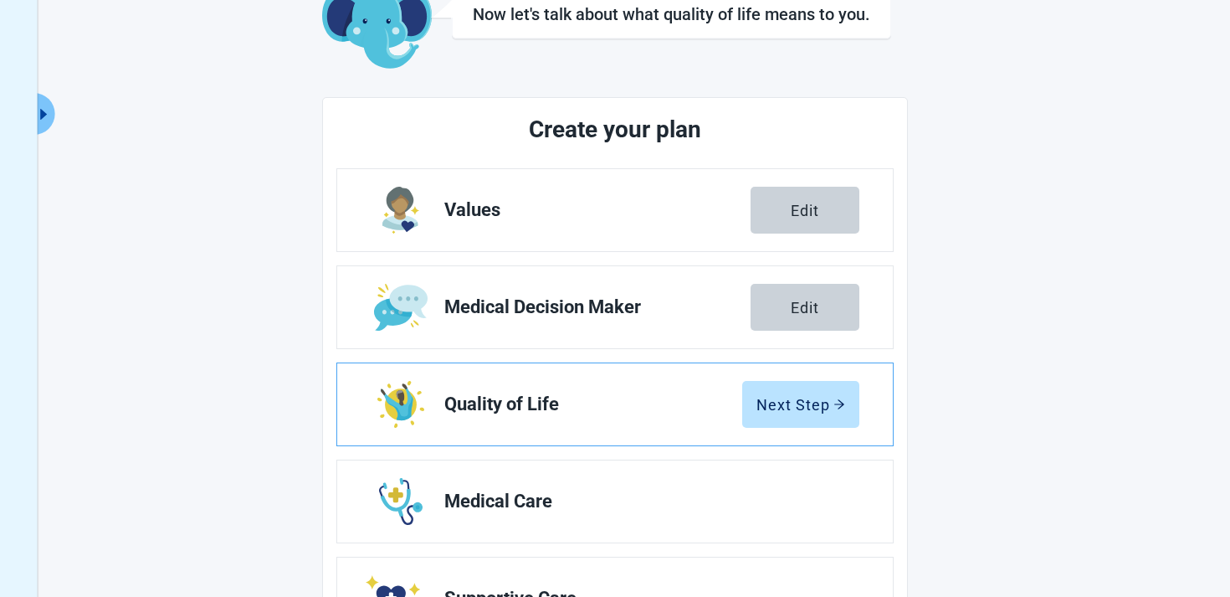
scroll to position [157, 0]
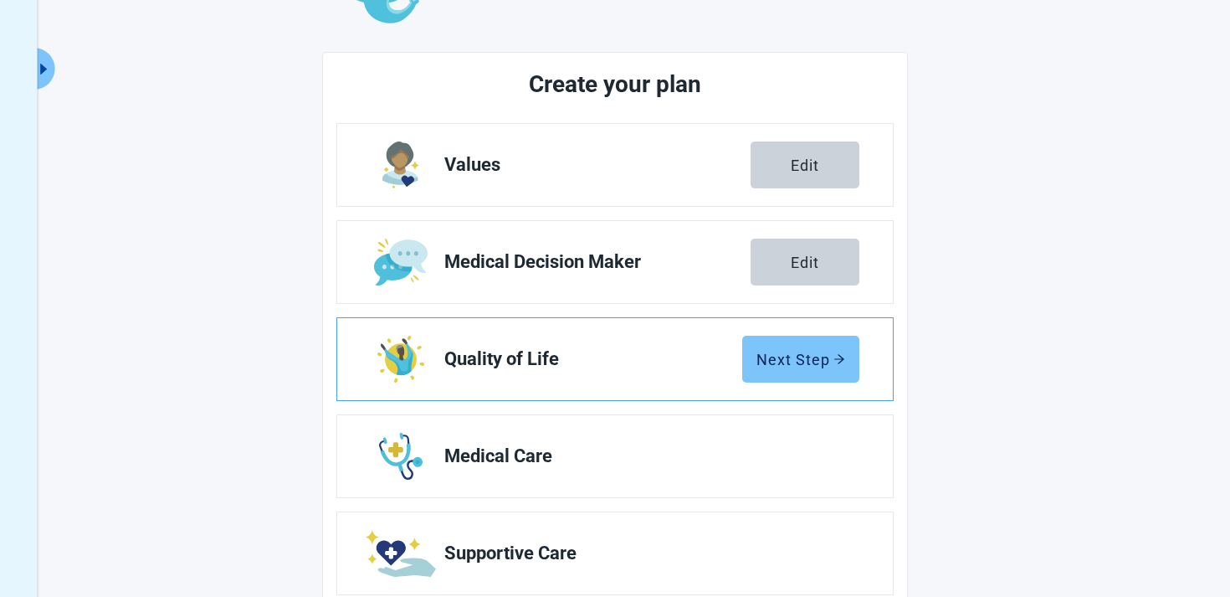
click at [794, 369] on button "Next Step" at bounding box center [800, 359] width 117 height 47
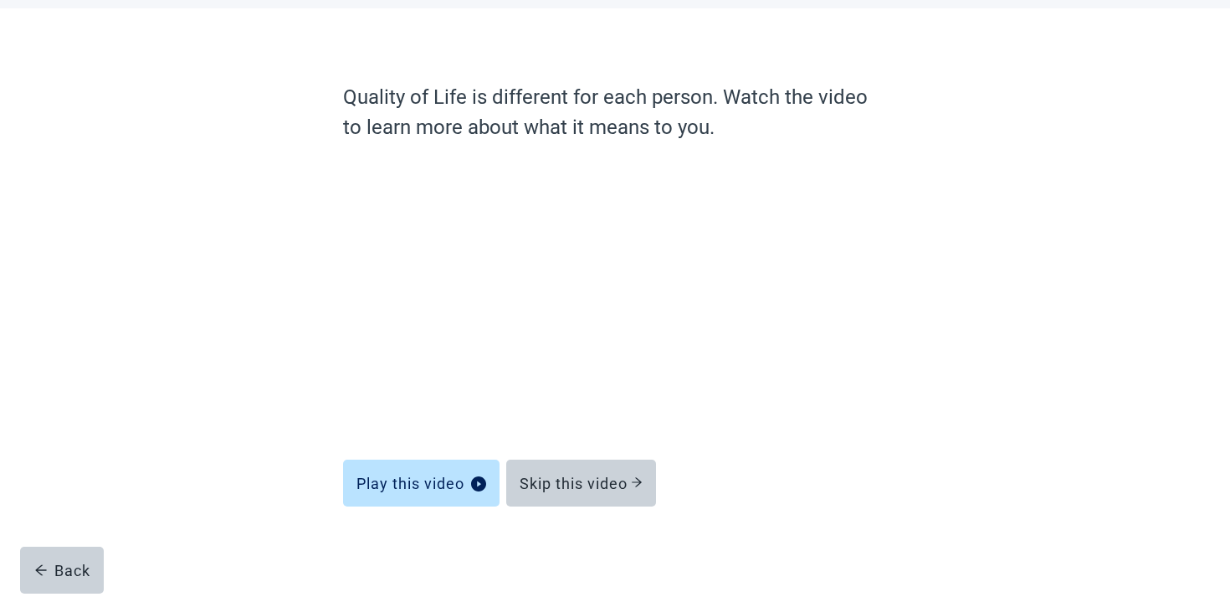
scroll to position [79, 0]
